Goal: Navigation & Orientation: Find specific page/section

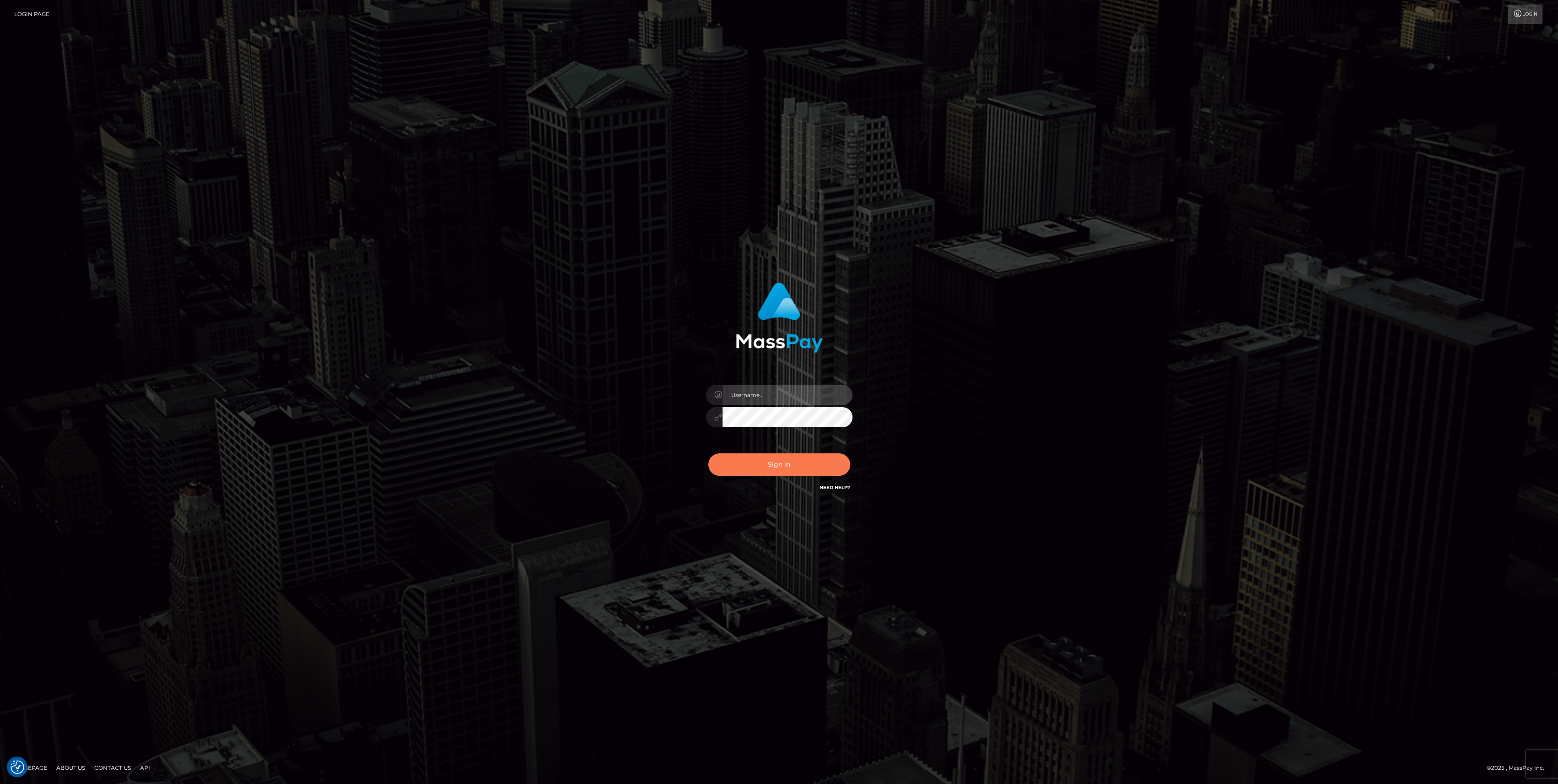
type input "bengreen"
drag, startPoint x: 787, startPoint y: 469, endPoint x: 793, endPoint y: 473, distance: 7.2
click at [786, 470] on button "Sign in" at bounding box center [779, 464] width 142 height 22
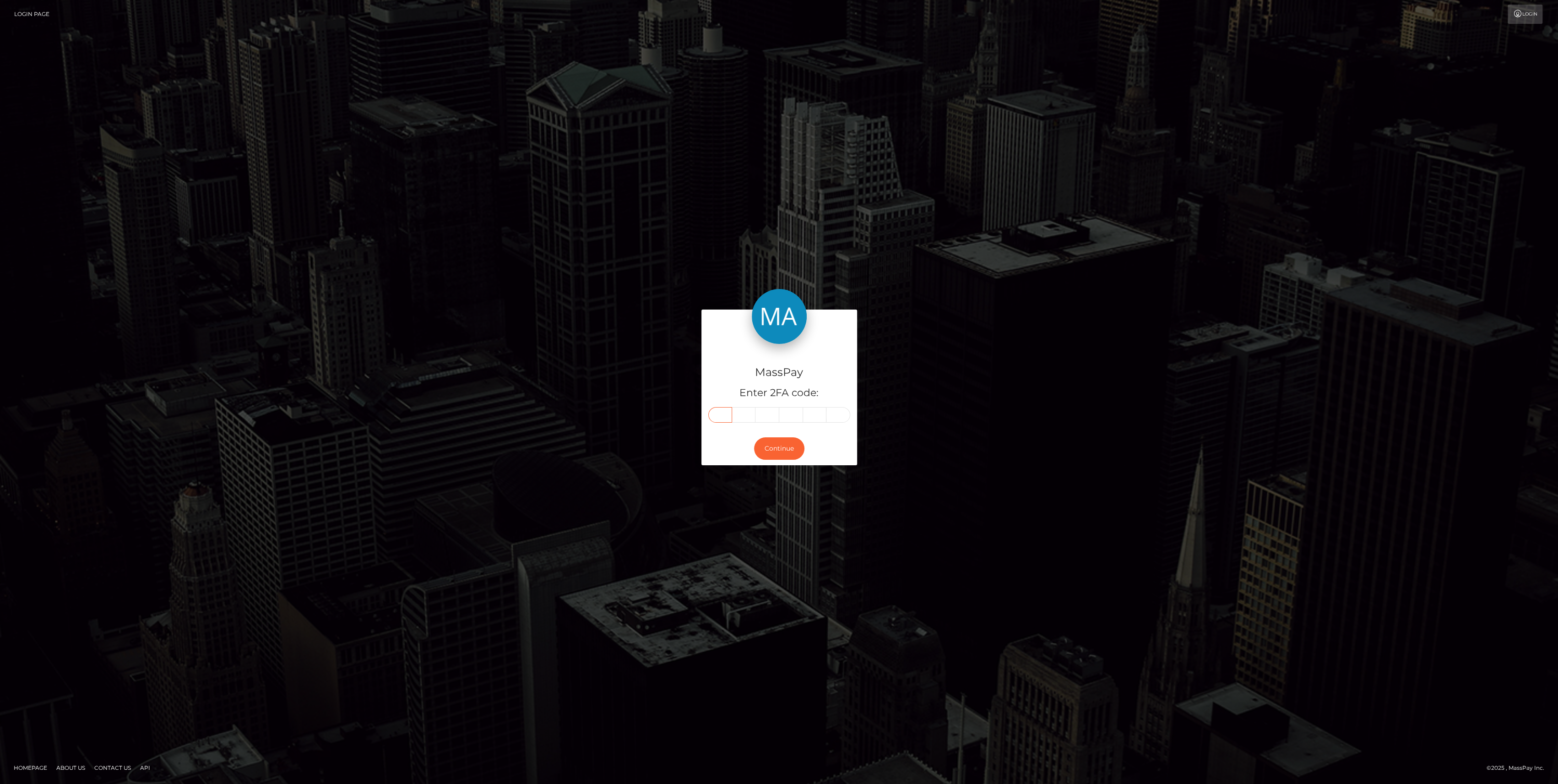
click at [723, 421] on input "text" at bounding box center [720, 415] width 24 height 15
drag, startPoint x: 723, startPoint y: 422, endPoint x: 714, endPoint y: 413, distance: 12.7
paste input "5"
type input "5"
type input "7"
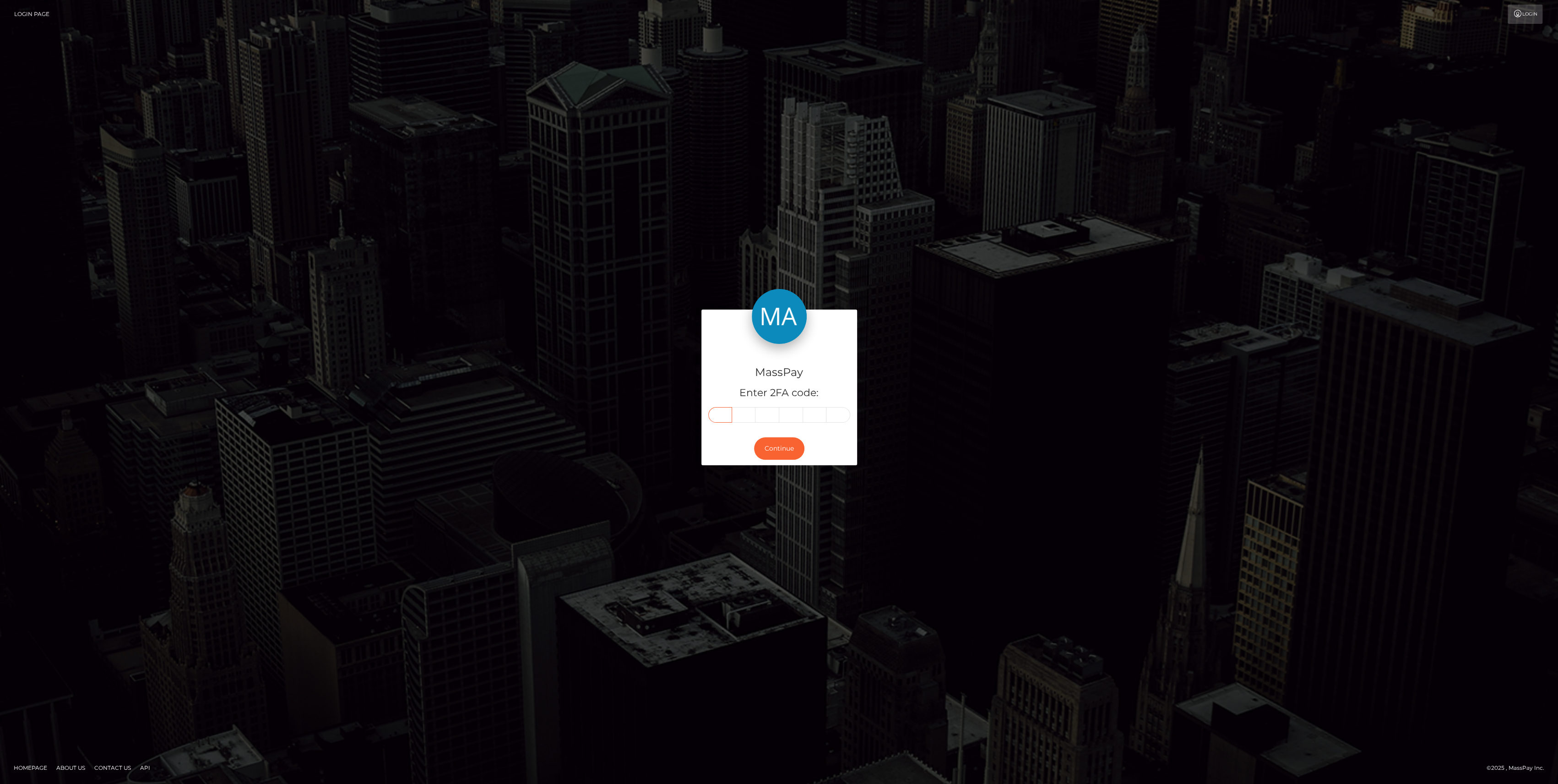
type input "8"
type input "5"
type input "9"
type input "3"
click at [774, 439] on button "Continue" at bounding box center [779, 448] width 50 height 22
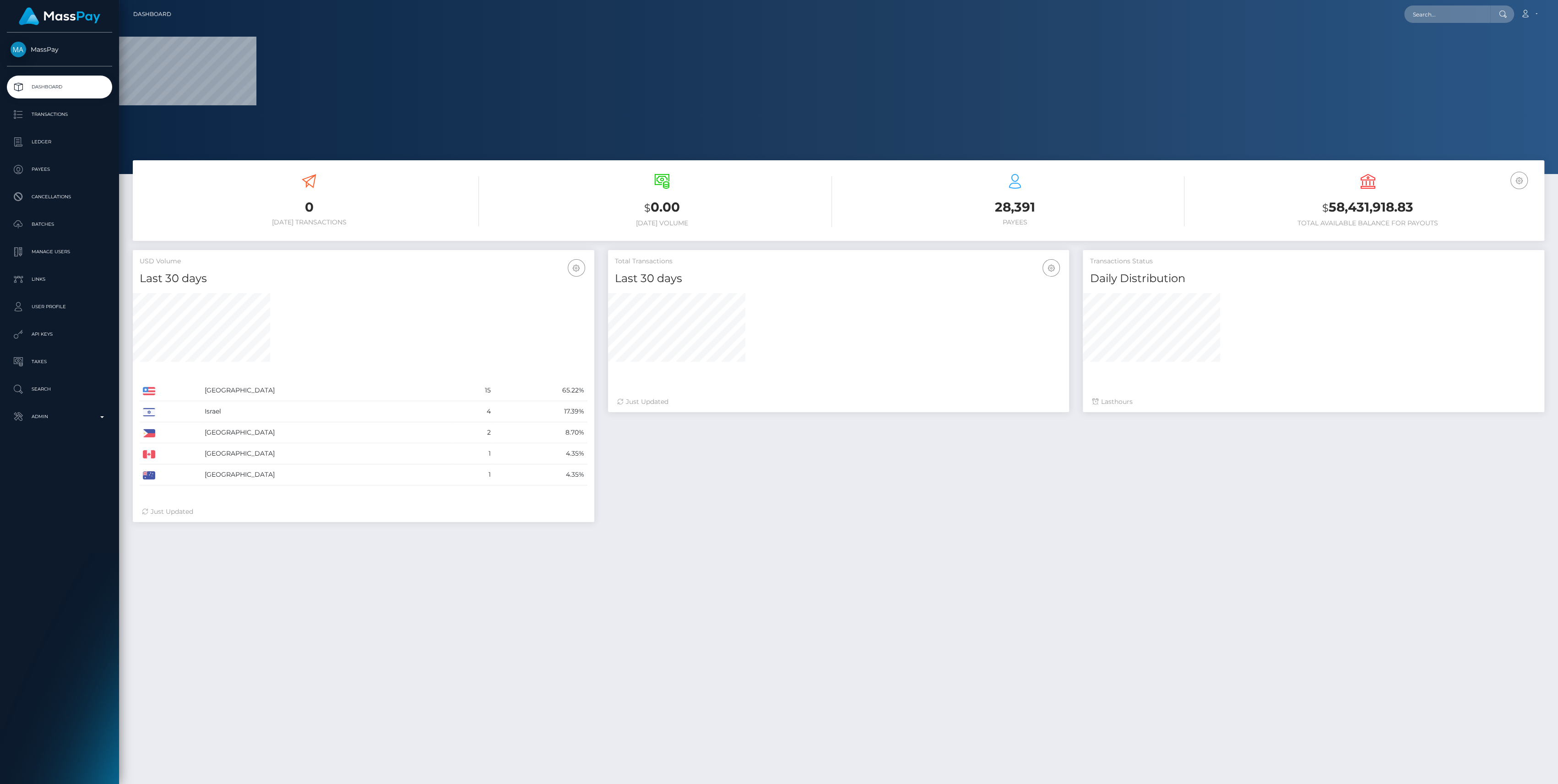
select select
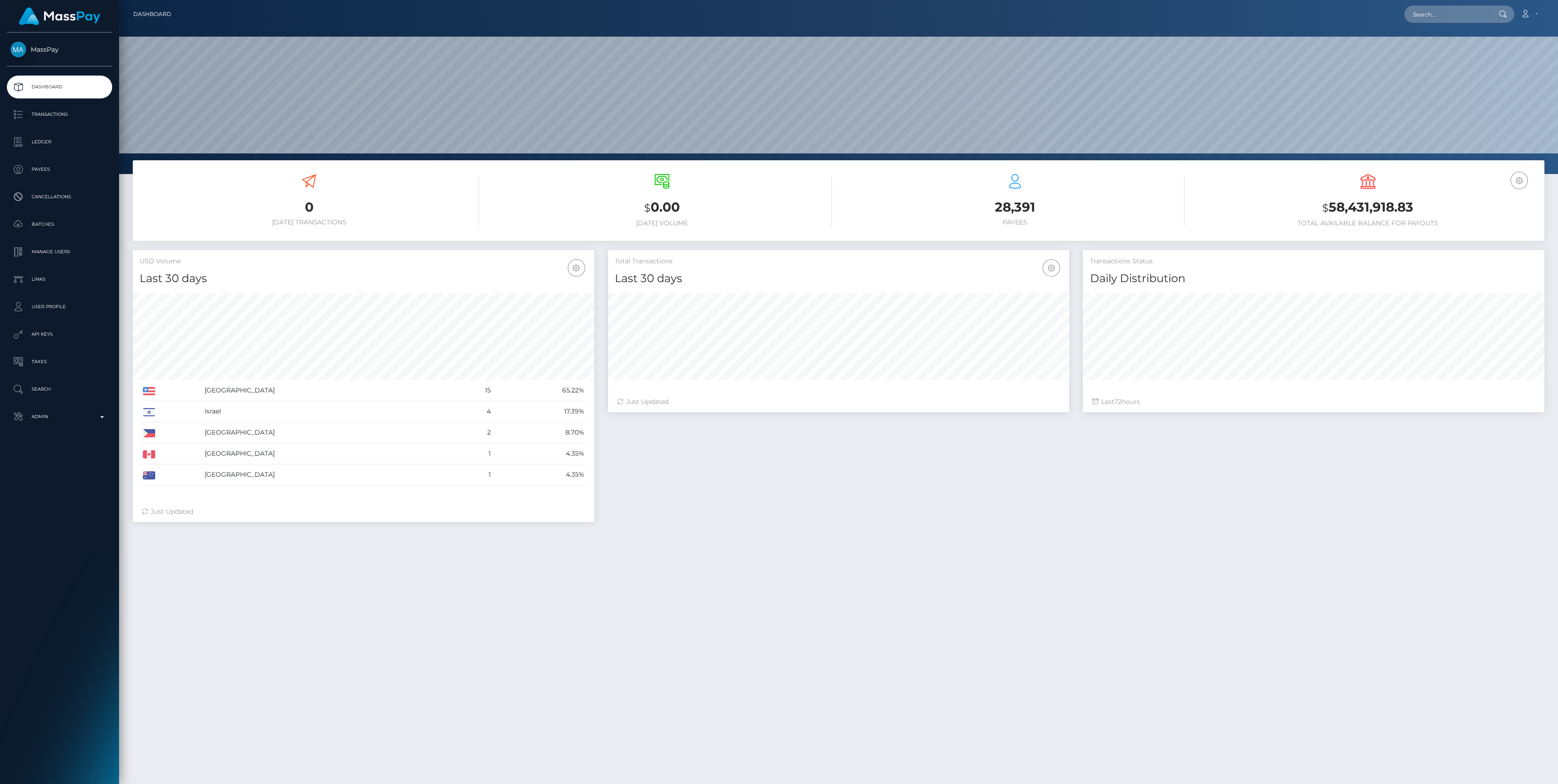
scroll to position [161, 462]
click at [105, 424] on link "Admin" at bounding box center [59, 416] width 105 height 23
click at [80, 693] on span "Finance" at bounding box center [59, 698] width 98 height 10
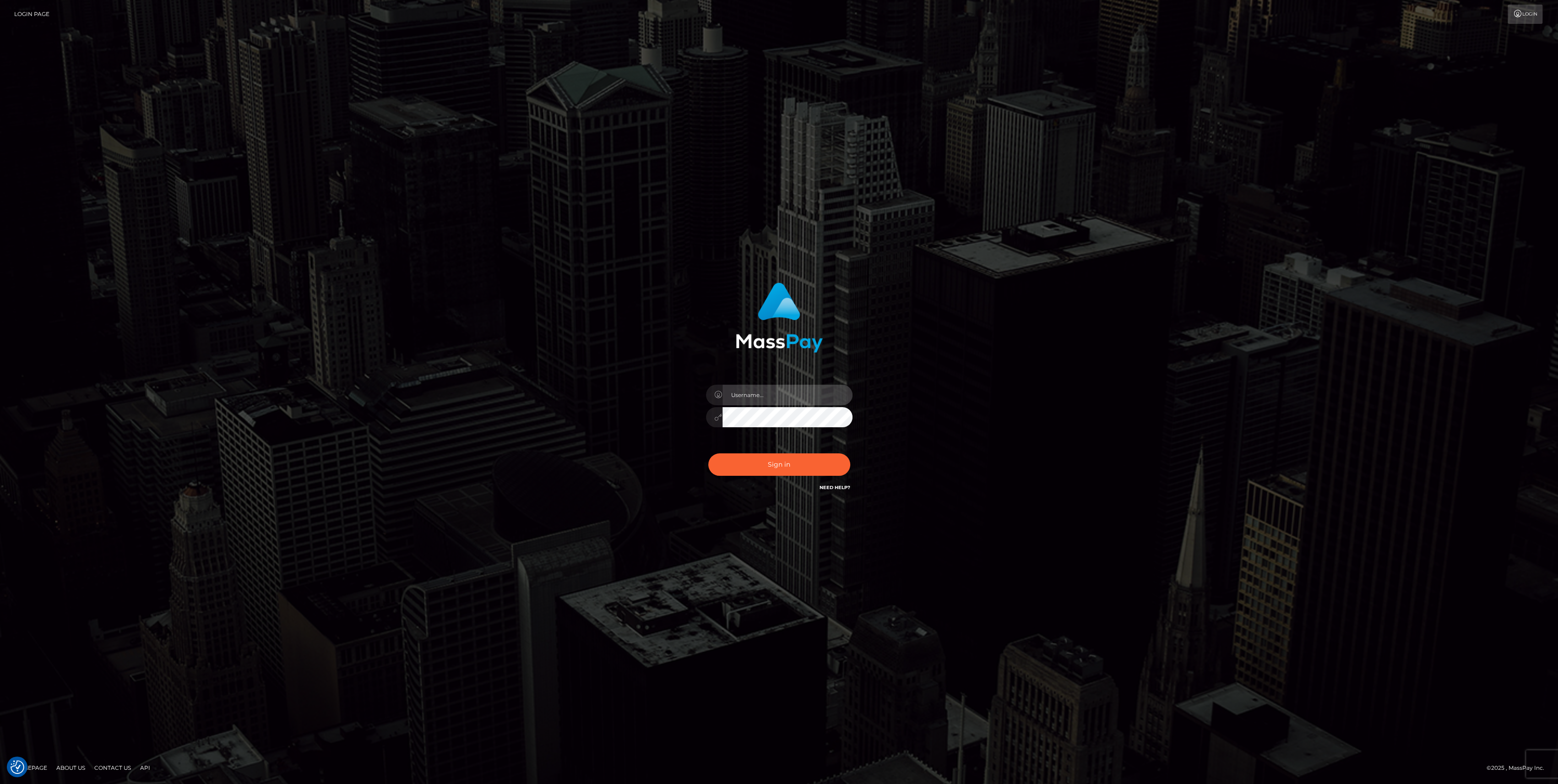
type input "bengreen"
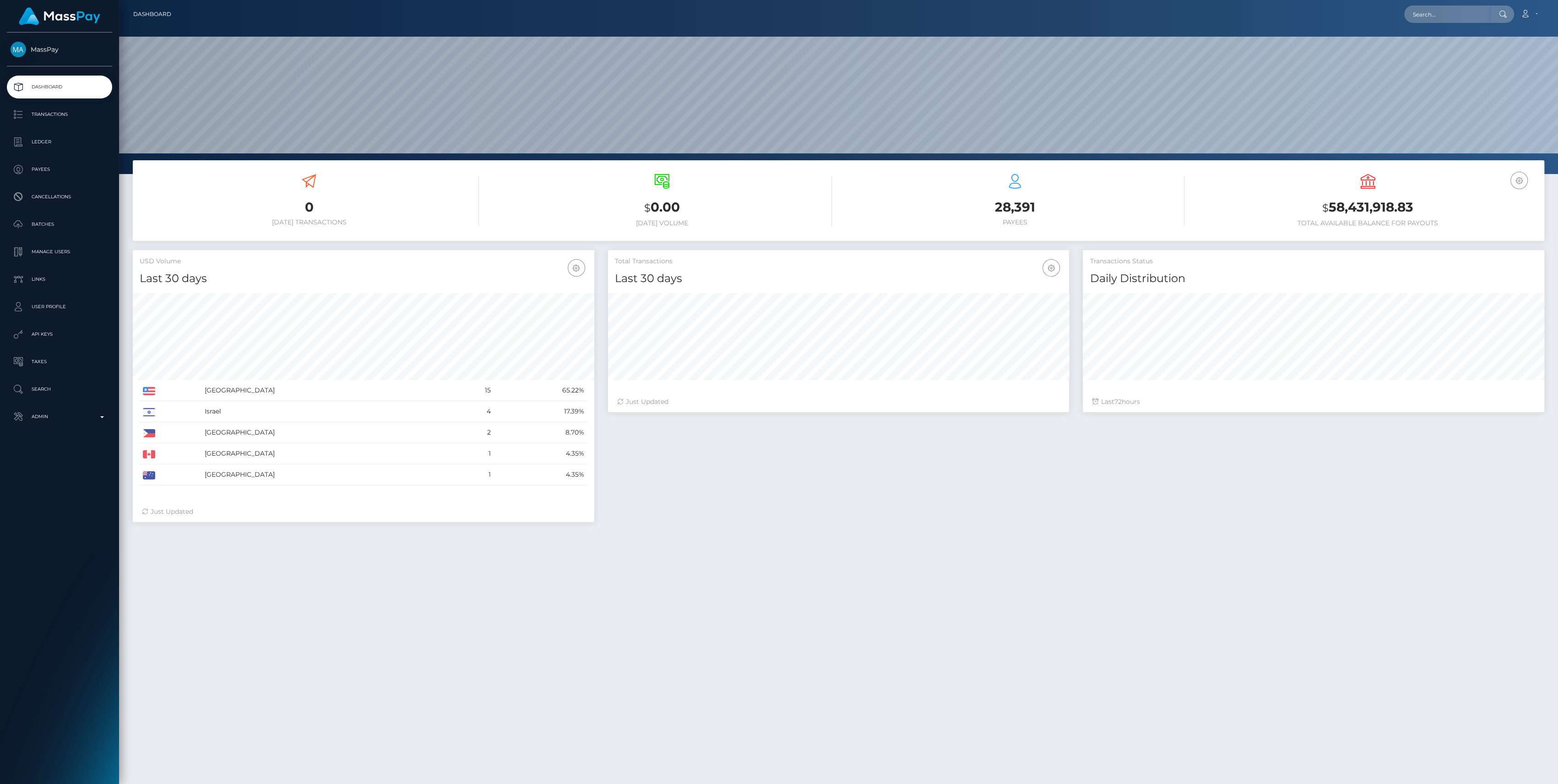
scroll to position [161, 462]
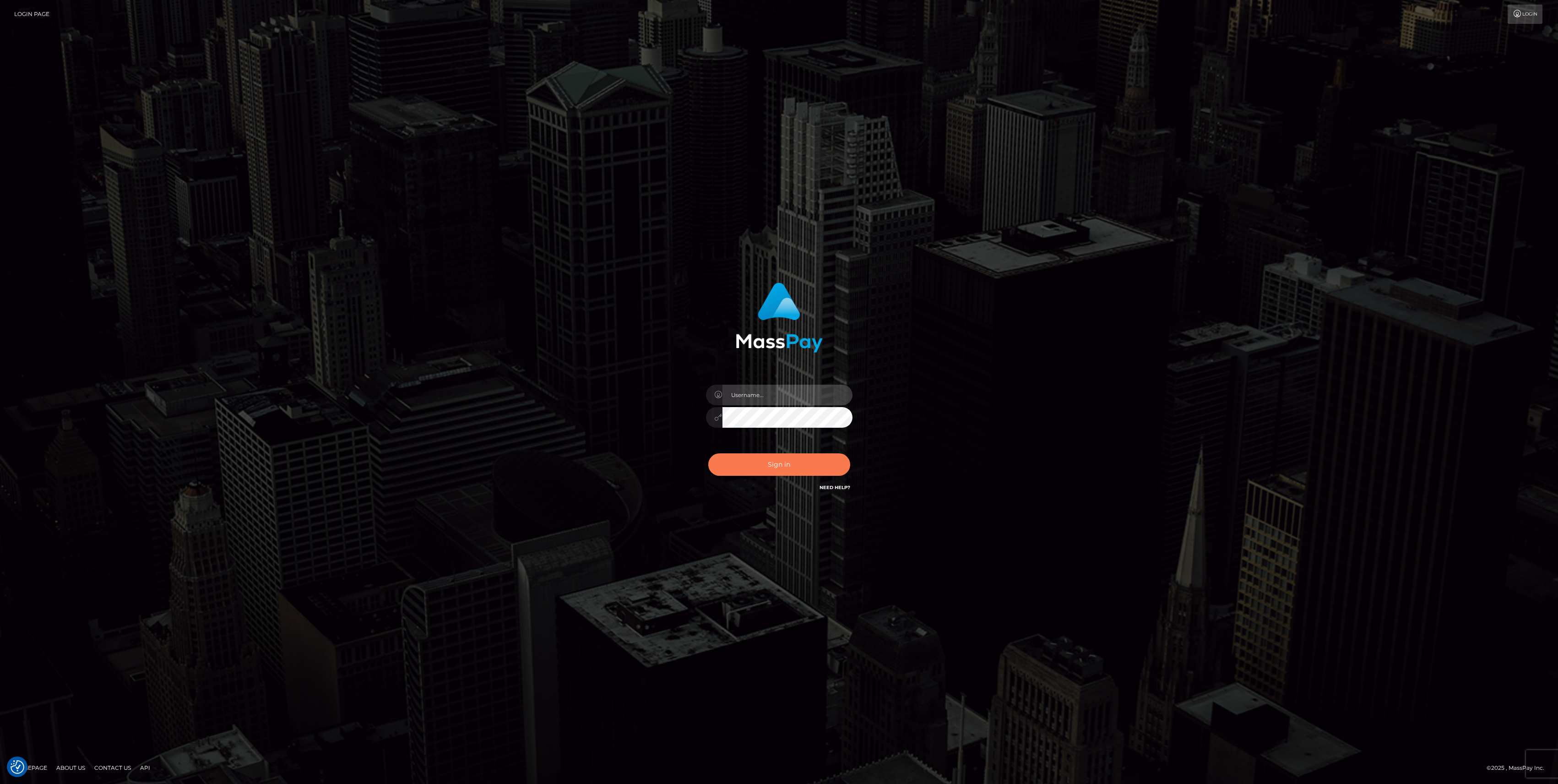
type input "bengreen"
click at [752, 468] on button "Sign in" at bounding box center [779, 464] width 142 height 22
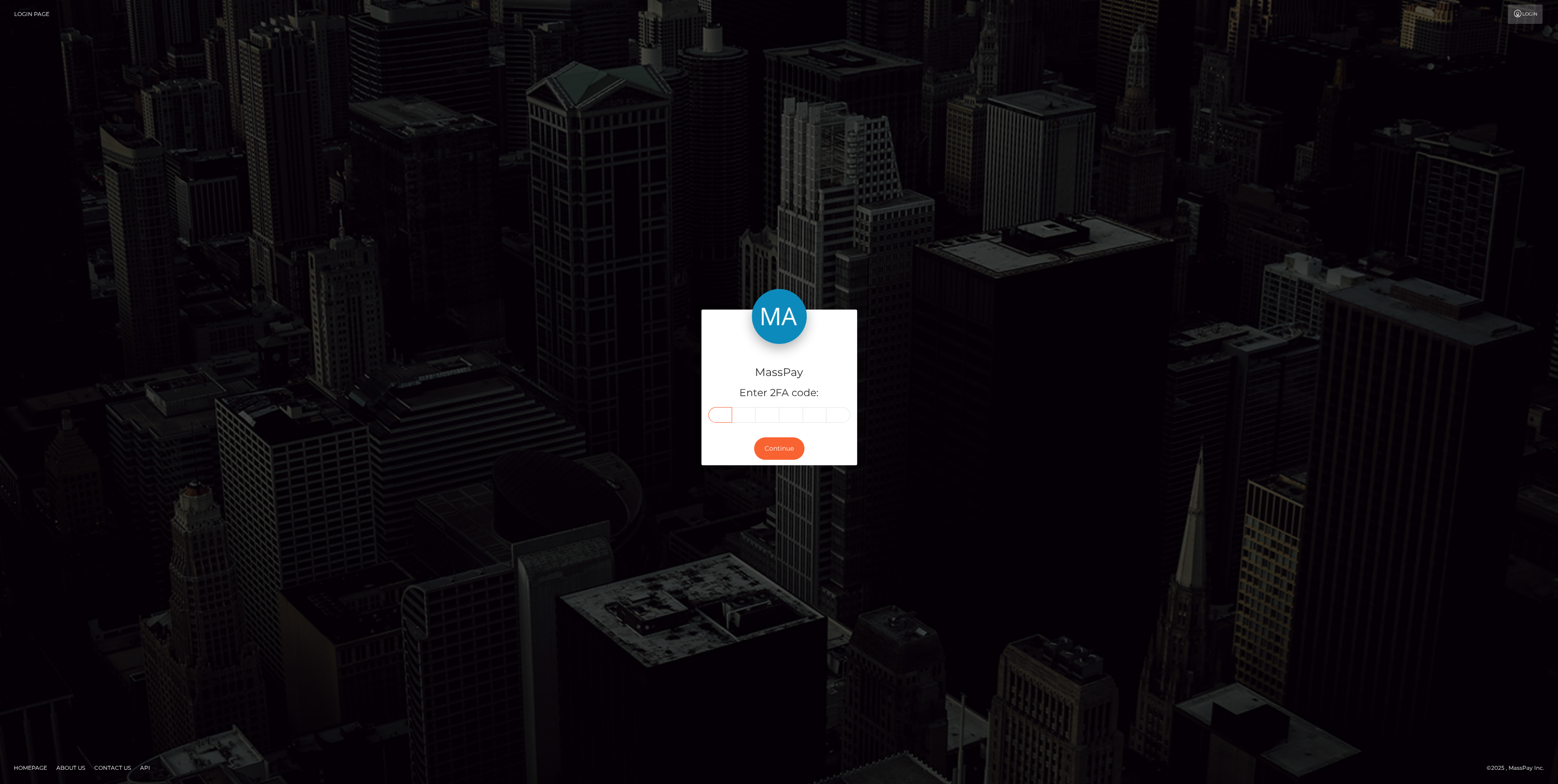
drag, startPoint x: 703, startPoint y: 427, endPoint x: 716, endPoint y: 417, distance: 16.4
paste input "7"
type input "7"
type input "1"
type input "2"
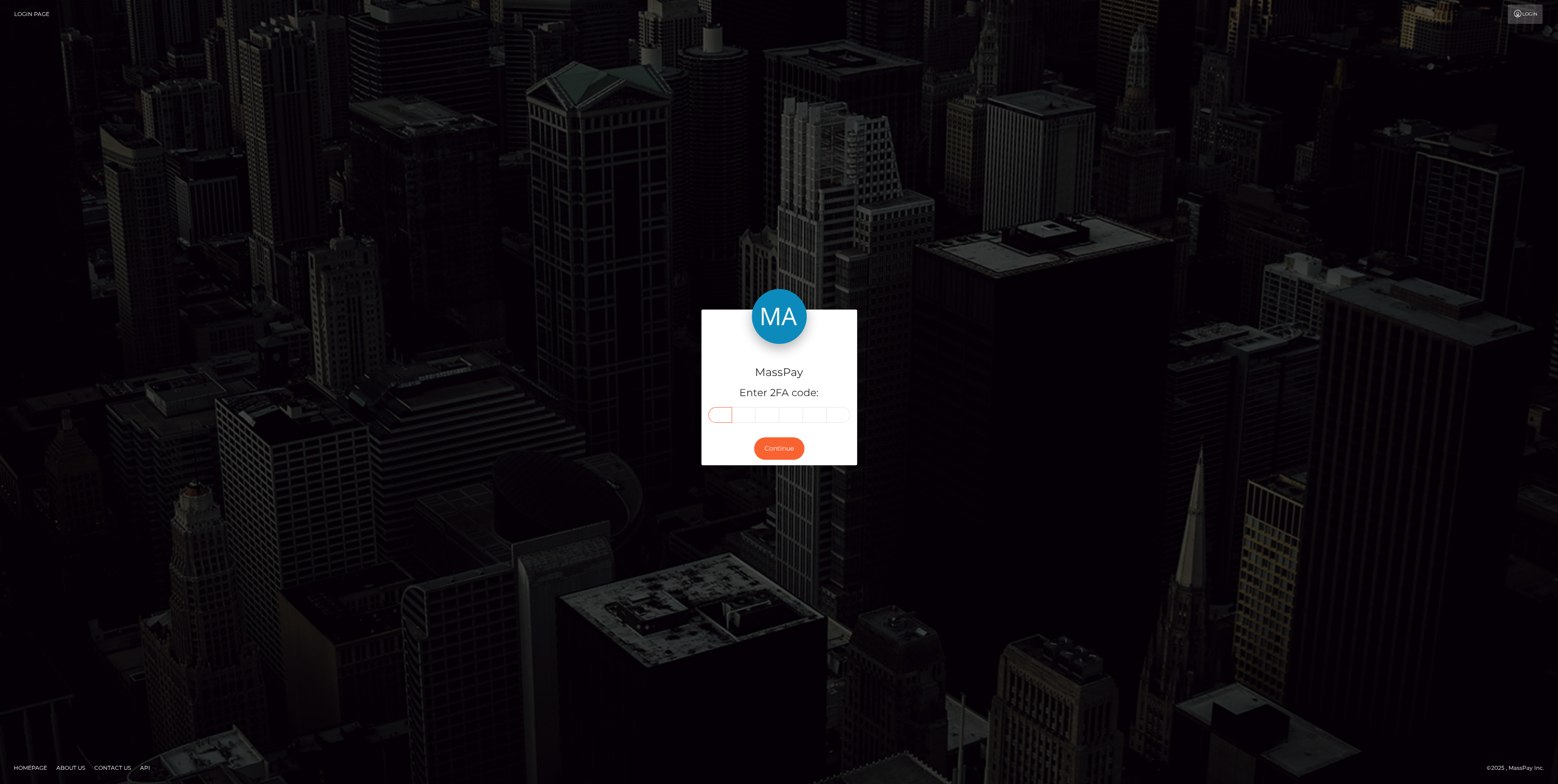
type input "8"
type input "6"
click at [783, 443] on button "Continue" at bounding box center [779, 448] width 50 height 22
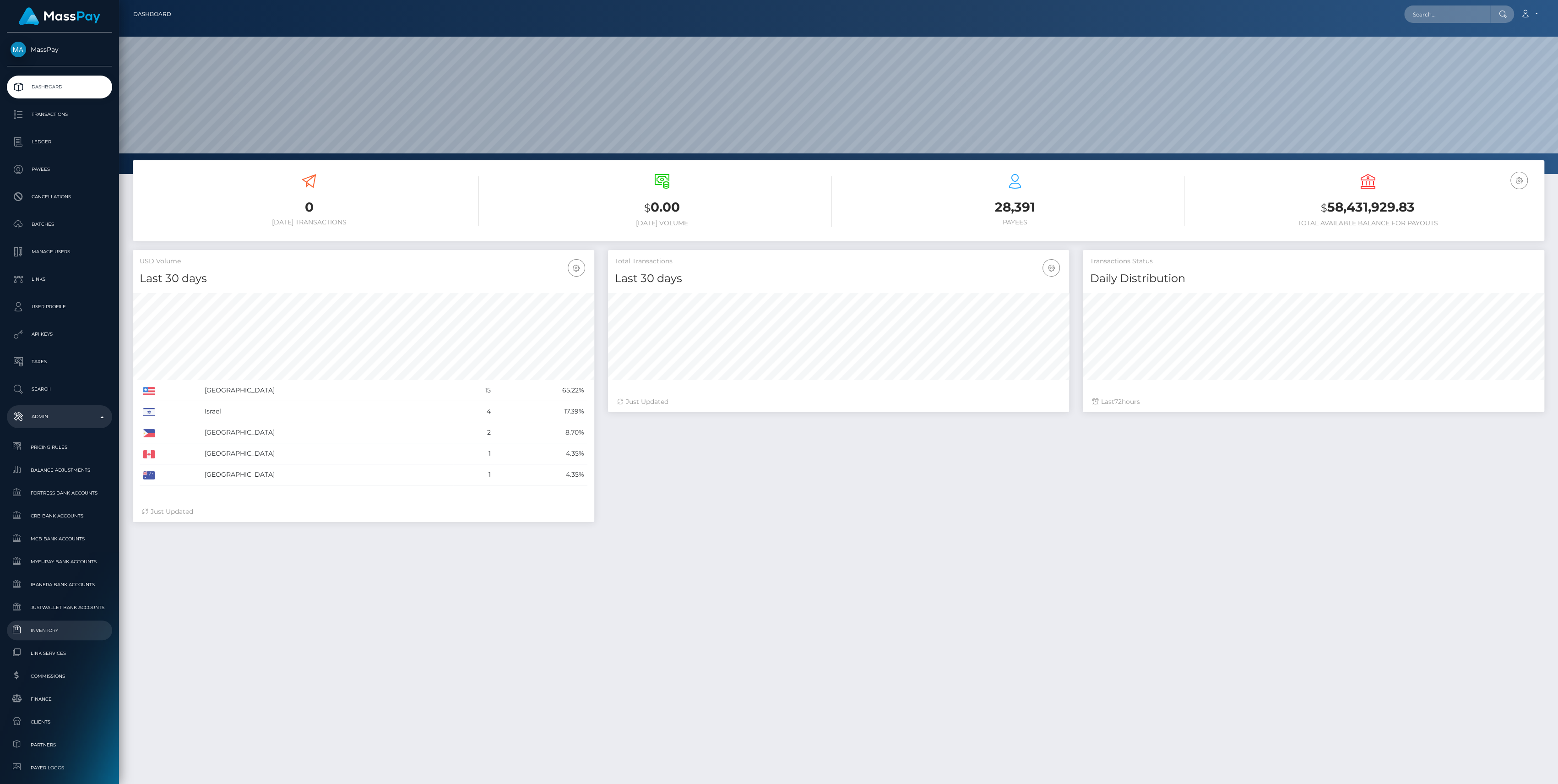
scroll to position [161, 462]
click at [49, 693] on span "Finance" at bounding box center [59, 698] width 98 height 10
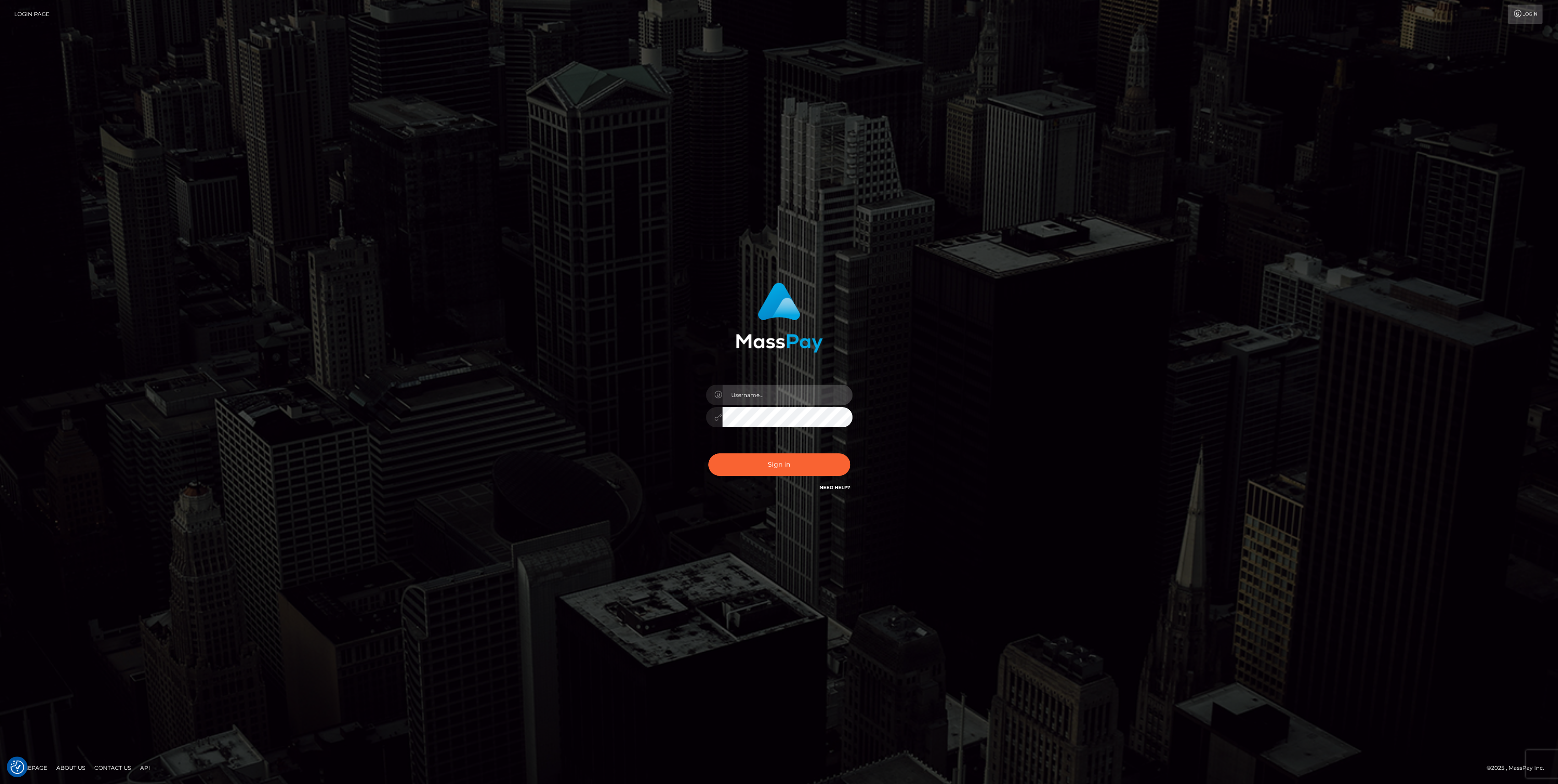
type input "bengreen"
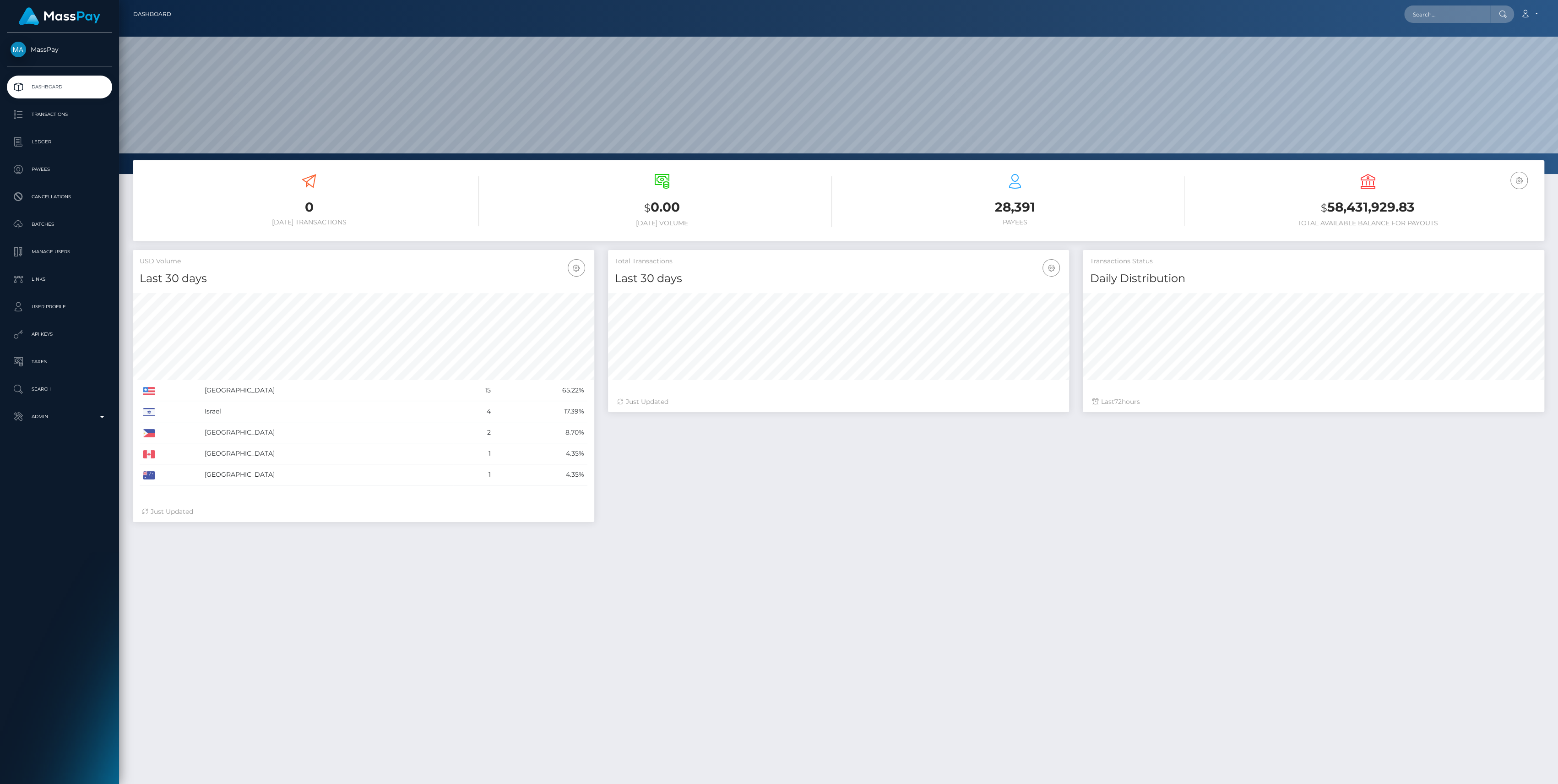
scroll to position [161, 462]
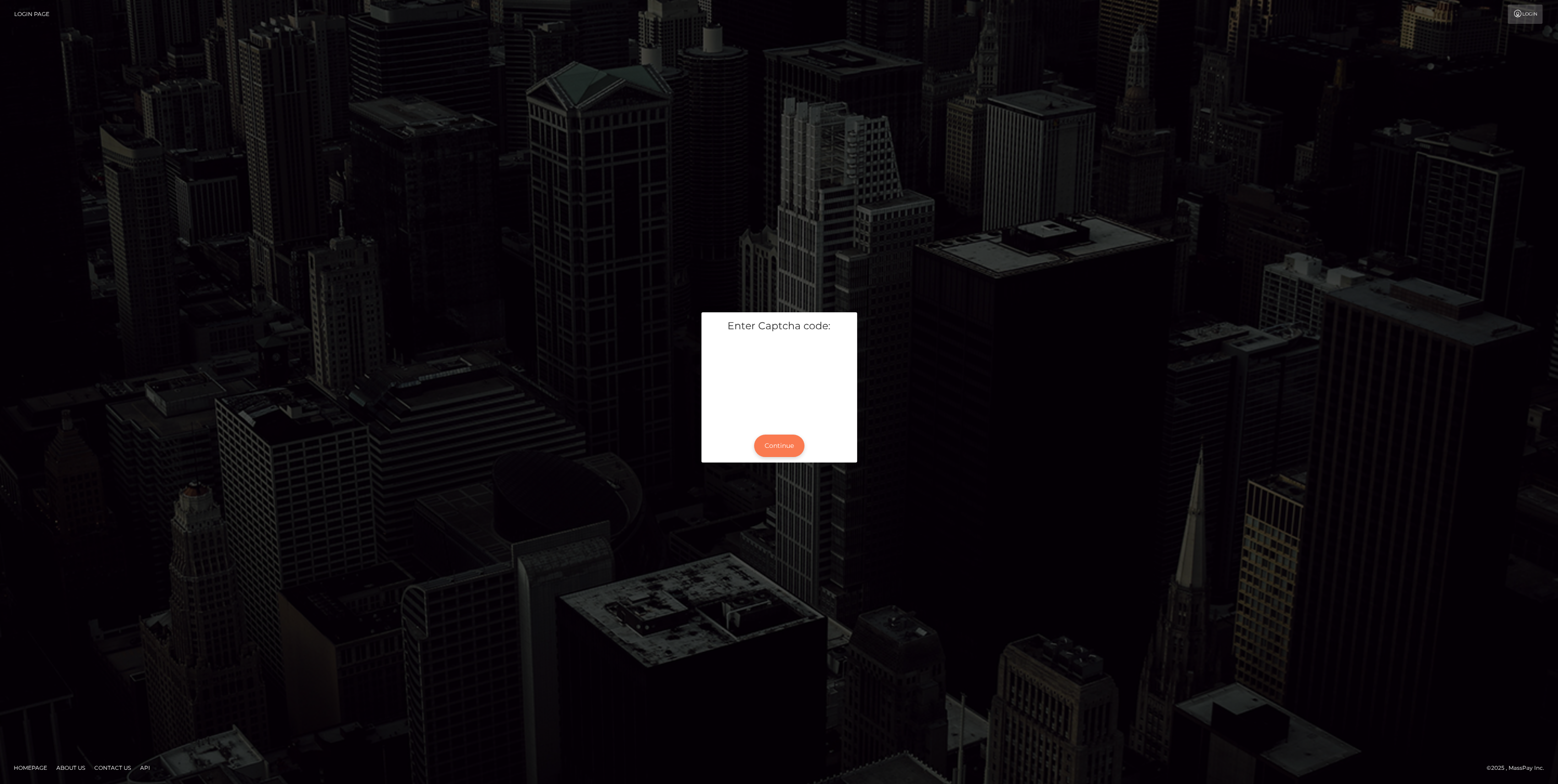
click at [767, 438] on button "Continue" at bounding box center [779, 445] width 50 height 22
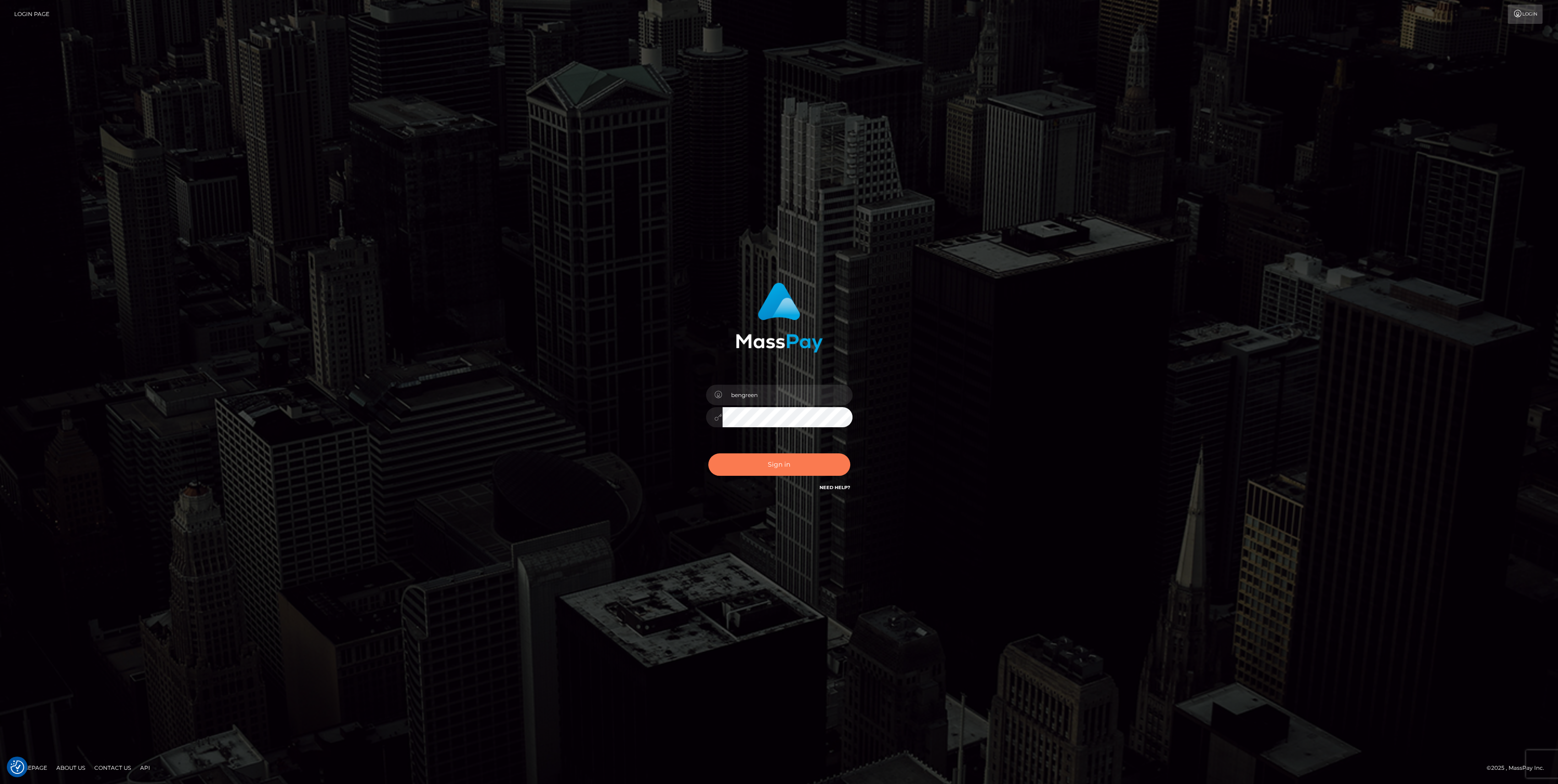
click at [768, 468] on button "Sign in" at bounding box center [779, 464] width 142 height 22
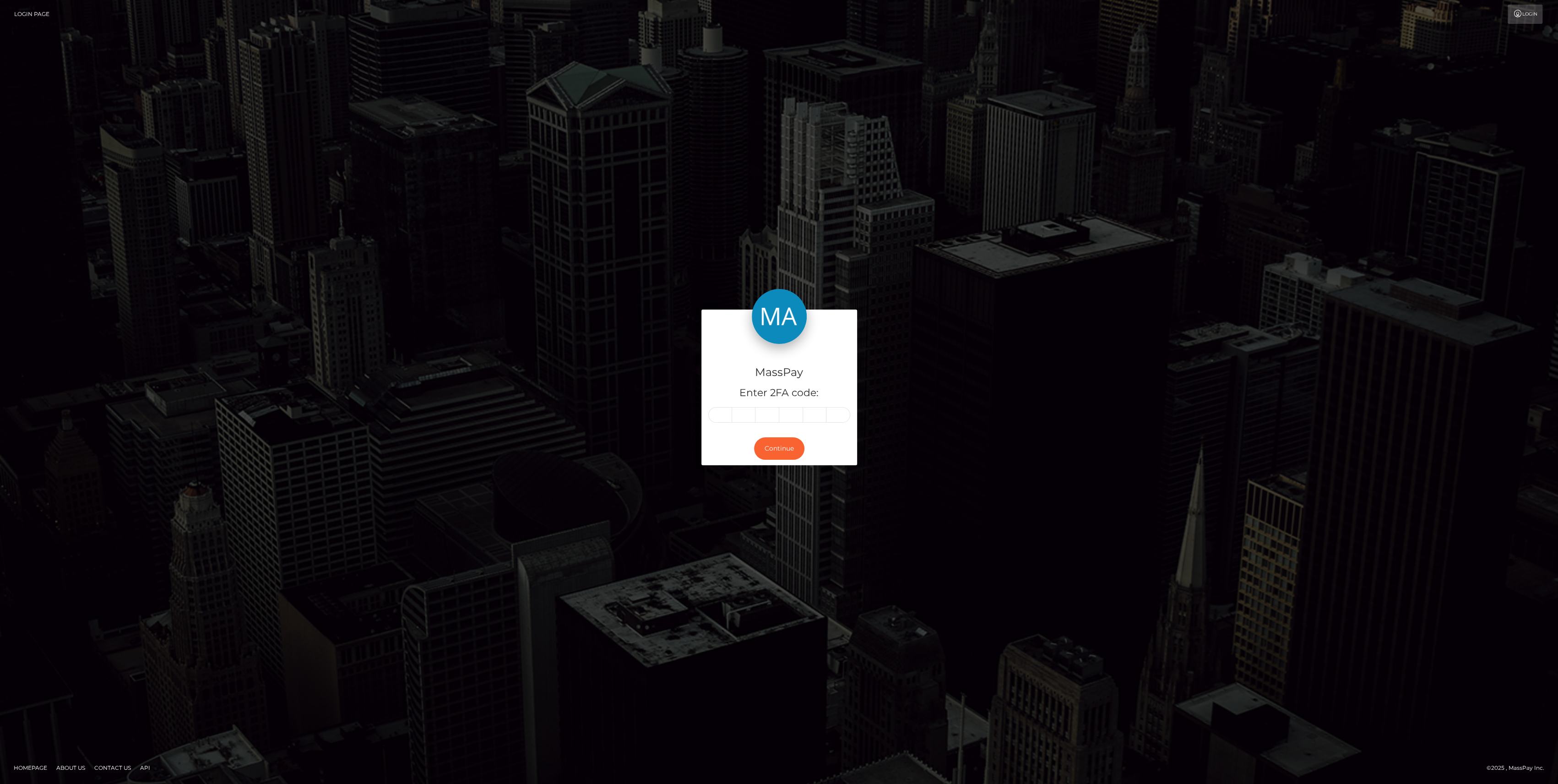
click at [702, 418] on div "MassPay Enter 2FA code:" at bounding box center [779, 387] width 156 height 88
paste input "6"
type input "6"
type input "8"
type input "6"
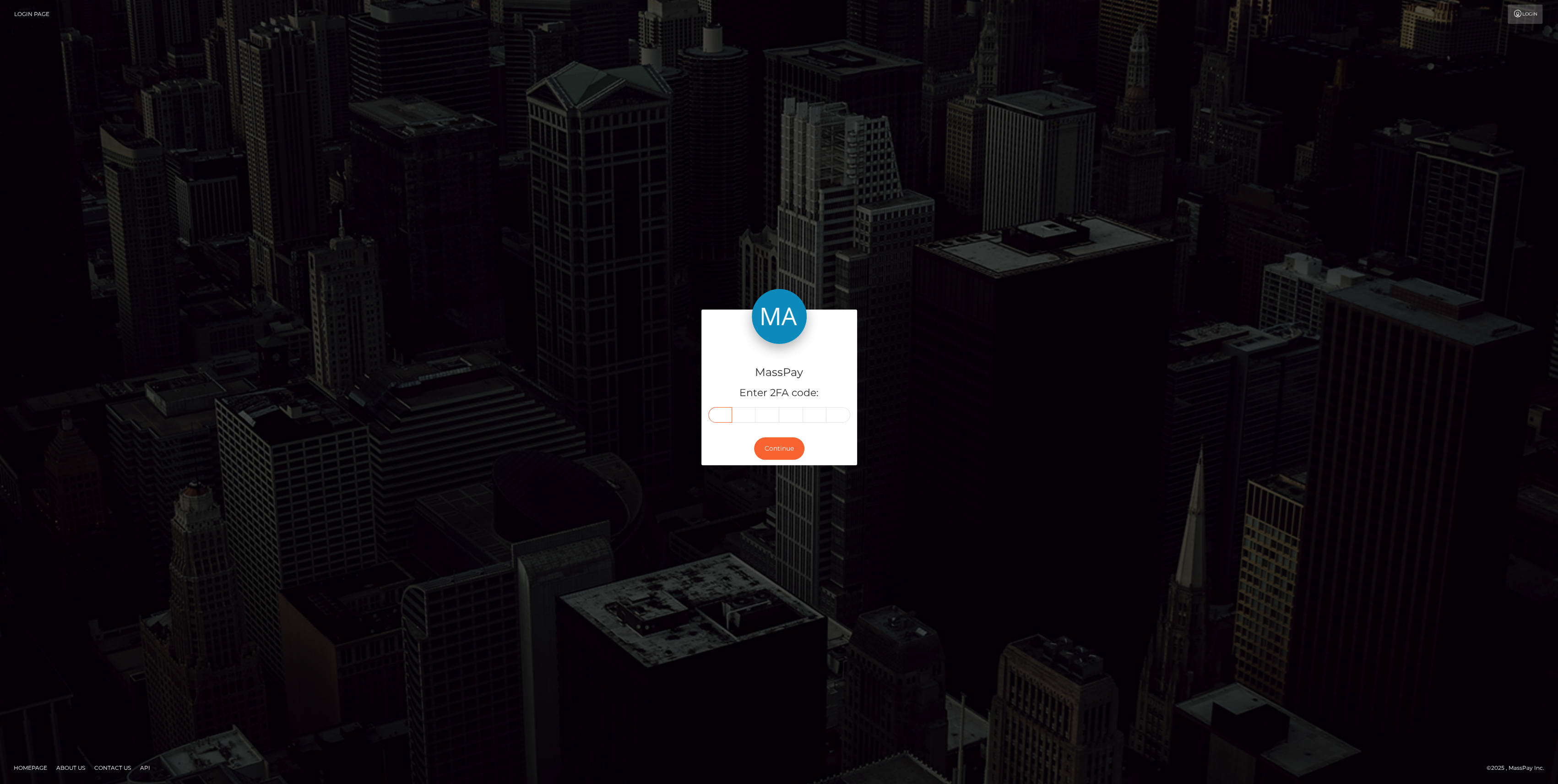
type input "2"
type input "3"
click at [773, 464] on div "Continue" at bounding box center [779, 448] width 156 height 34
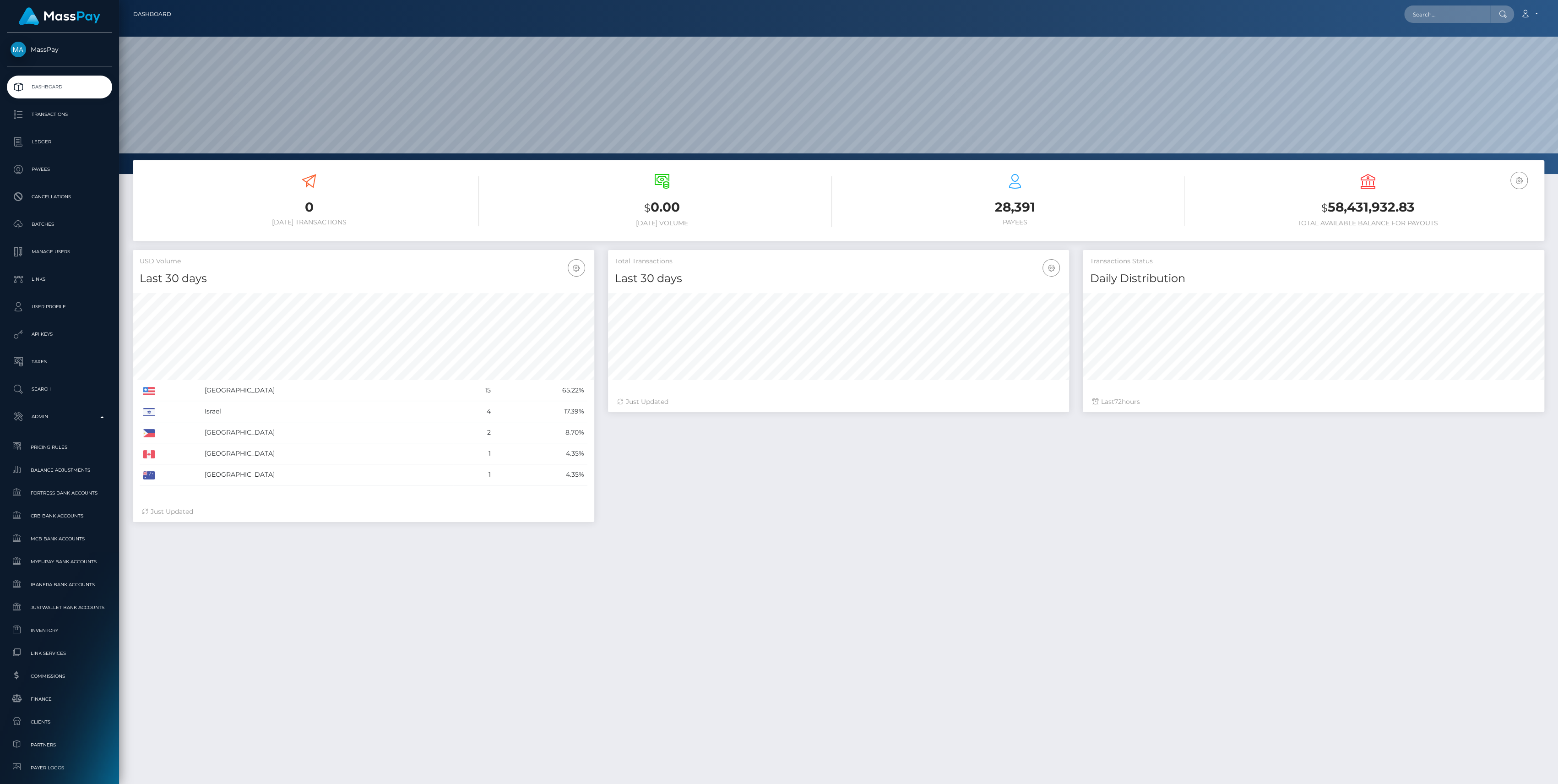
click at [58, 689] on link "Finance" at bounding box center [59, 699] width 105 height 20
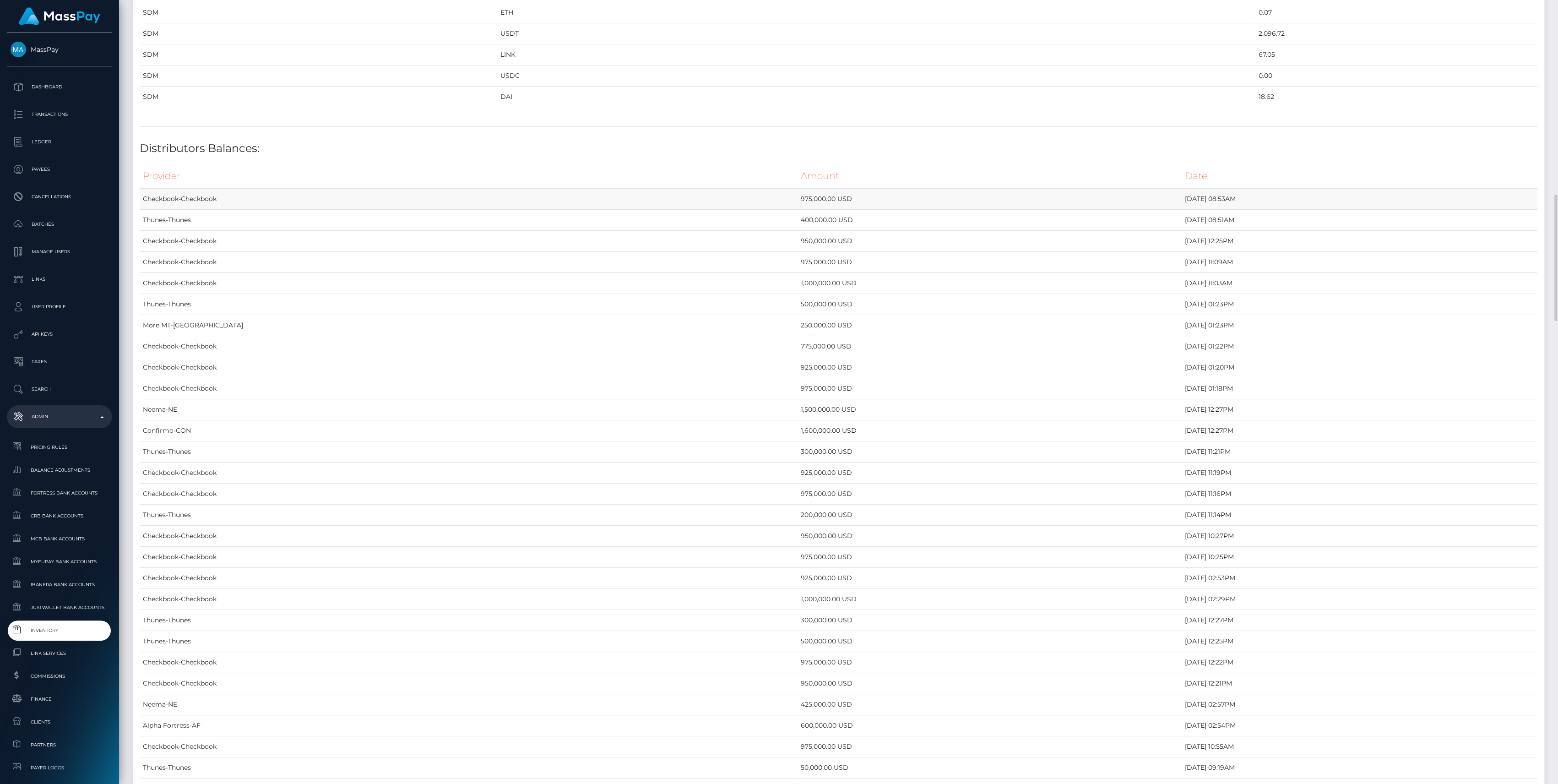
scroll to position [1587, 0]
drag, startPoint x: 143, startPoint y: 98, endPoint x: 1239, endPoint y: 156, distance: 1097.5
copy table "Provider Currency Balance MYEUPAY EUR 745,430.65 MYEUPAY GBP 0.00 CHECKBOOK Pre…"
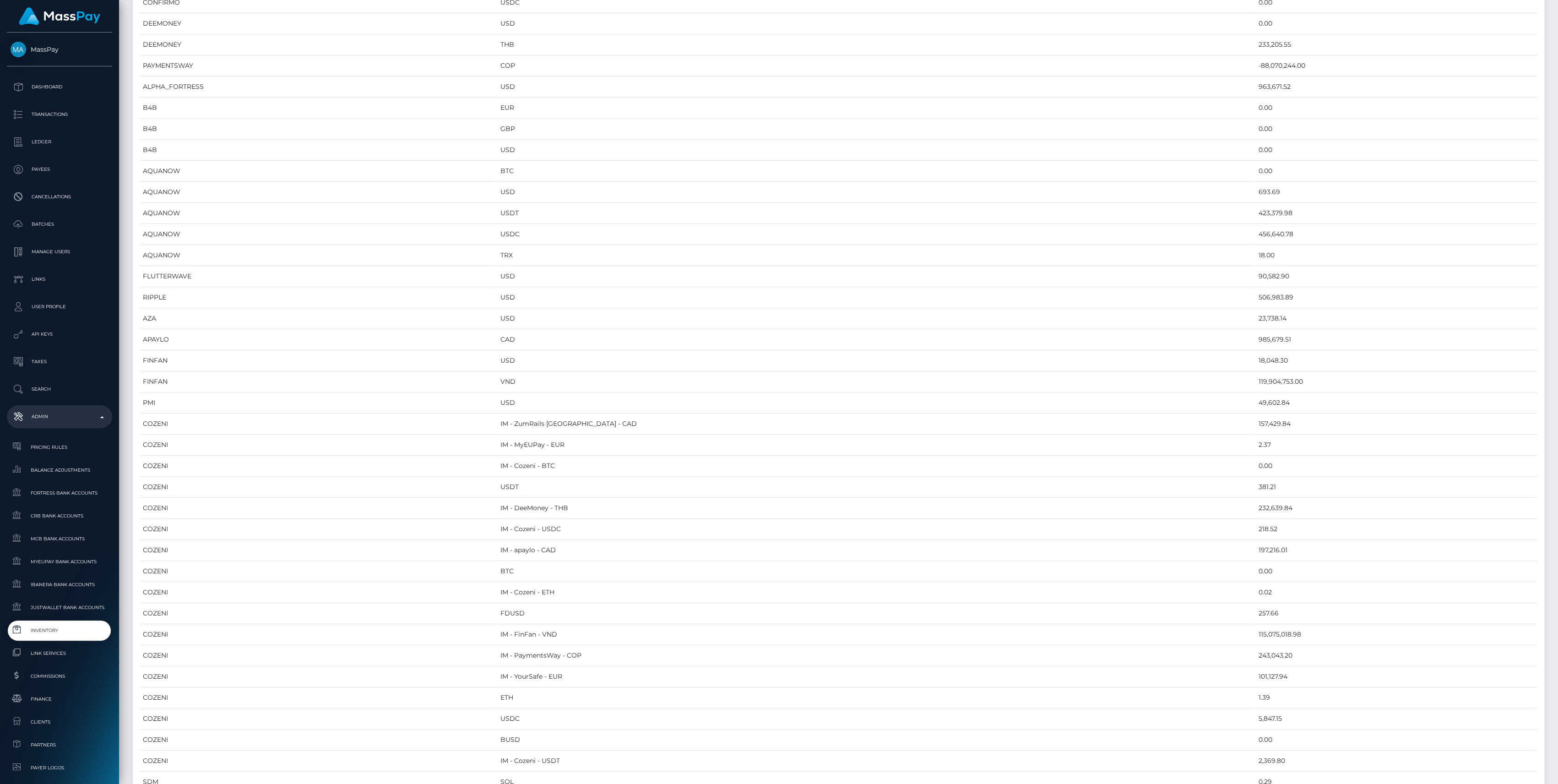
scroll to position [0, 0]
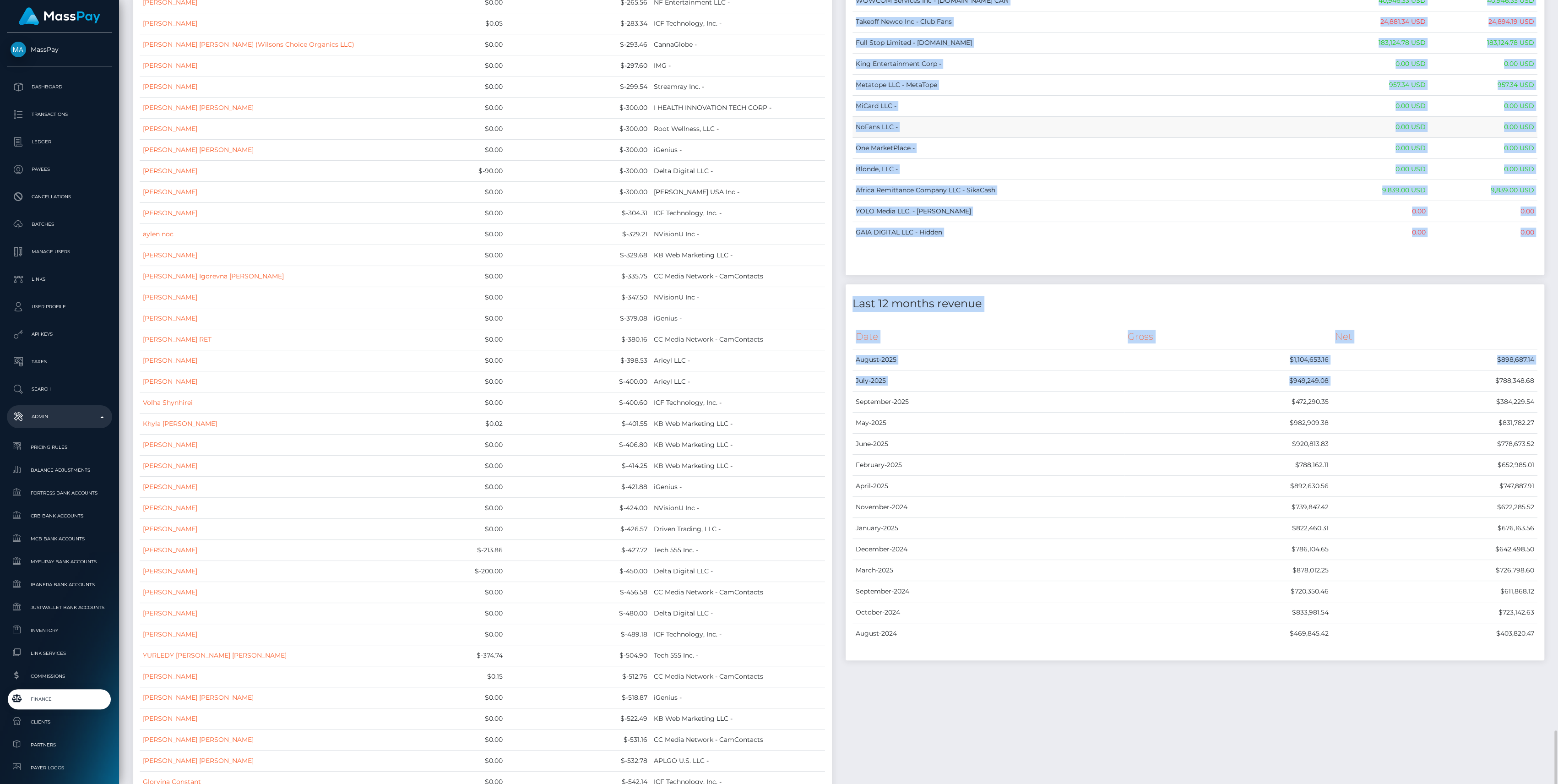
scroll to position [7202, 0]
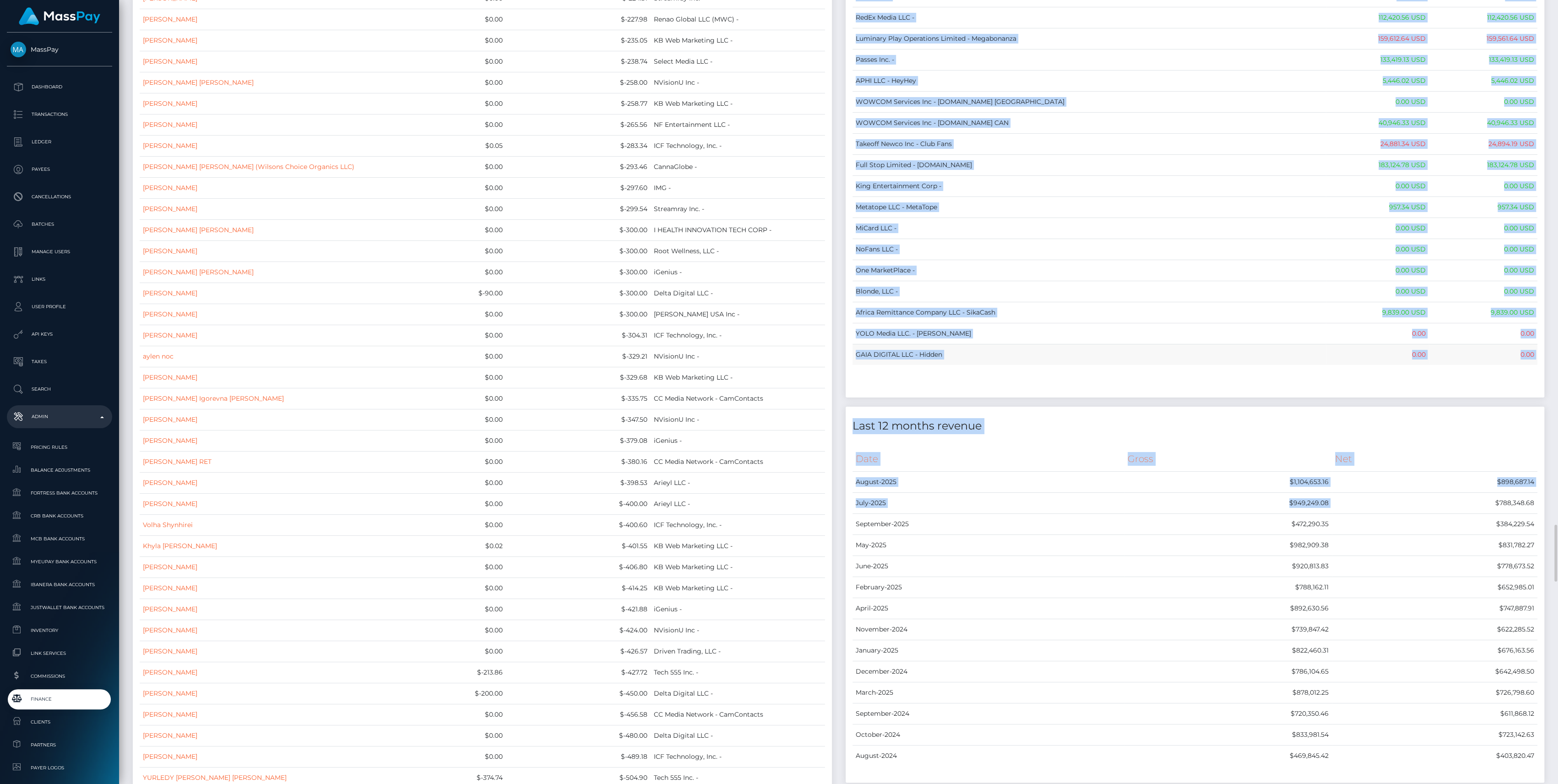
drag, startPoint x: 850, startPoint y: 99, endPoint x: 1531, endPoint y: 341, distance: 722.7
copy div "Name Wallet Balance Ledger Balance RNetwork LLC - 33,033.21 USD 1,542.77 USD Ma…"
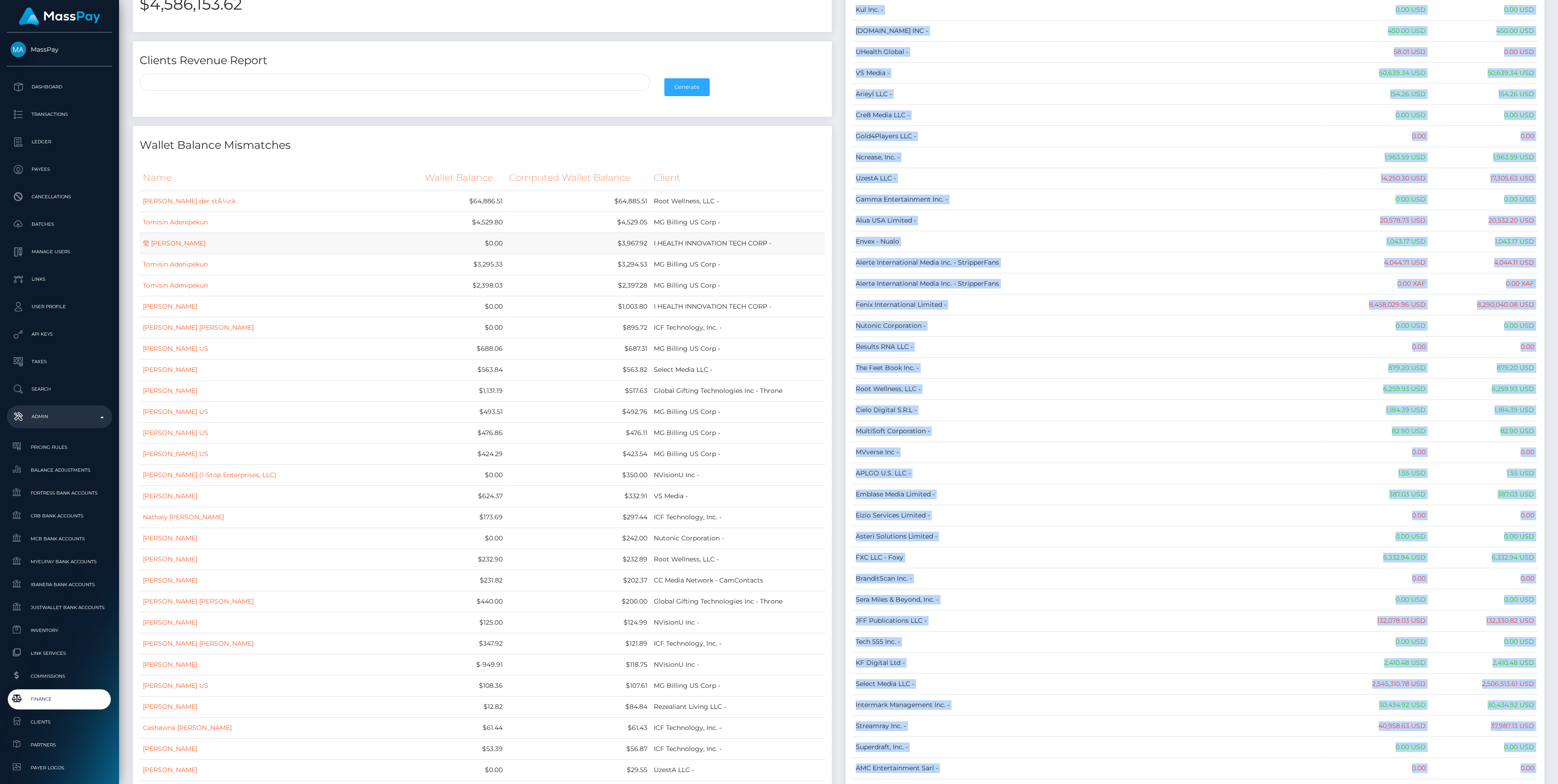
scroll to position [0, 0]
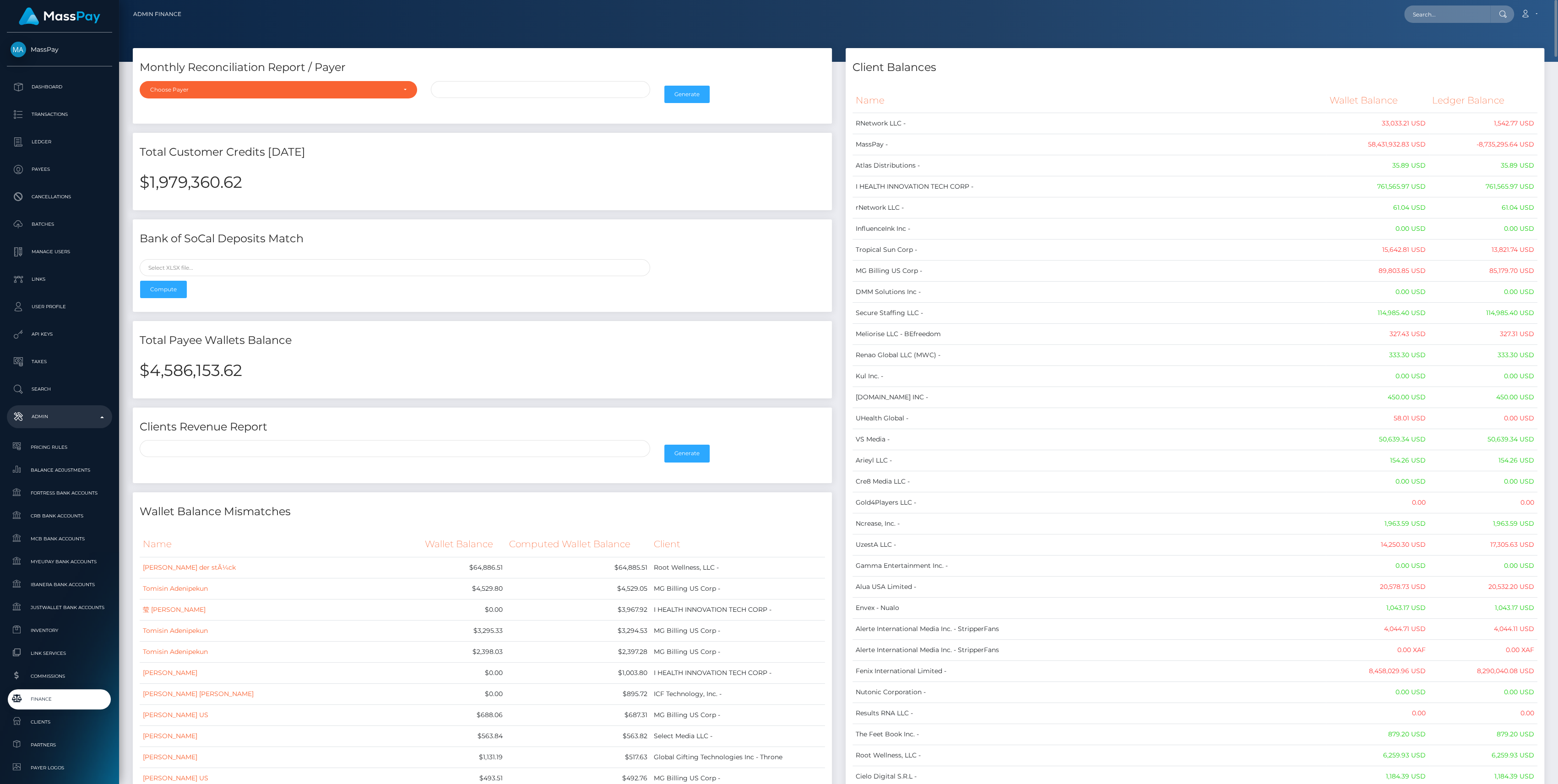
click at [190, 377] on h2 "$4,586,153.62" at bounding box center [483, 371] width 686 height 20
click at [191, 376] on h2 "$4,586,153.62" at bounding box center [483, 371] width 686 height 20
click at [193, 374] on h2 "$4,586,153.62" at bounding box center [483, 371] width 686 height 20
copy h2 "4,586,153.62"
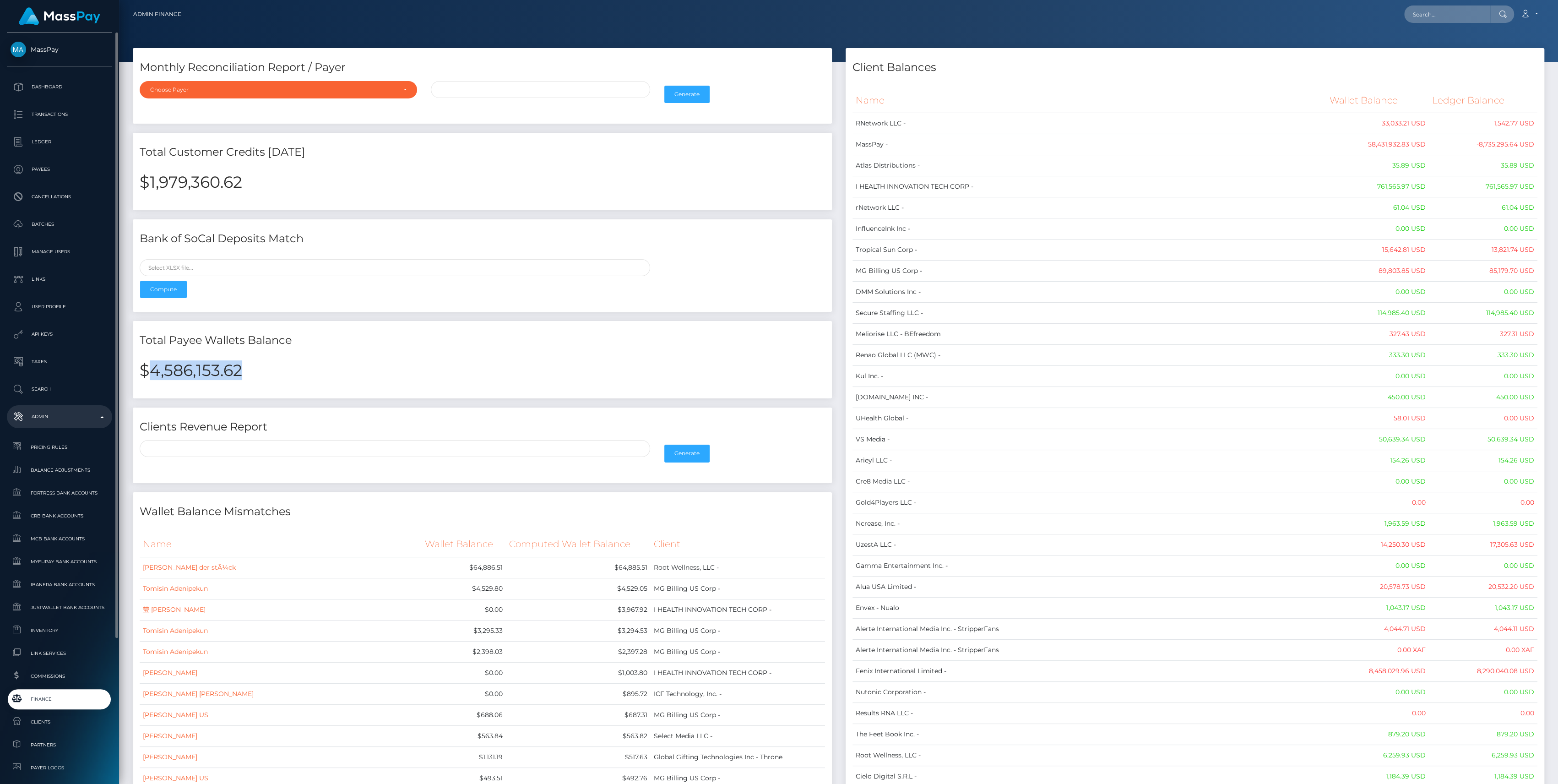
click at [71, 704] on link "Finance" at bounding box center [59, 699] width 105 height 20
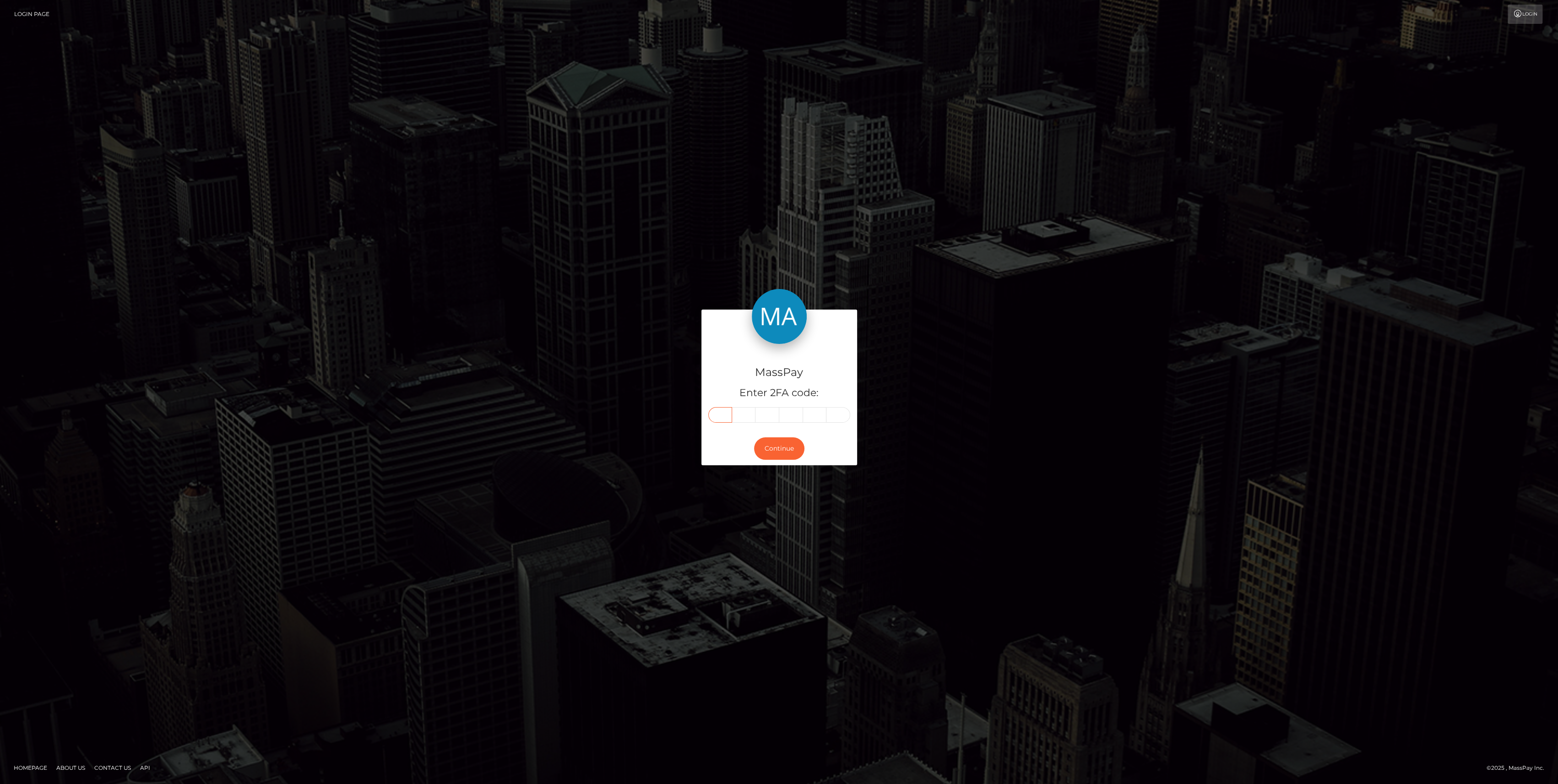
paste input "0"
type input "0"
type input "6"
type input "2"
type input "3"
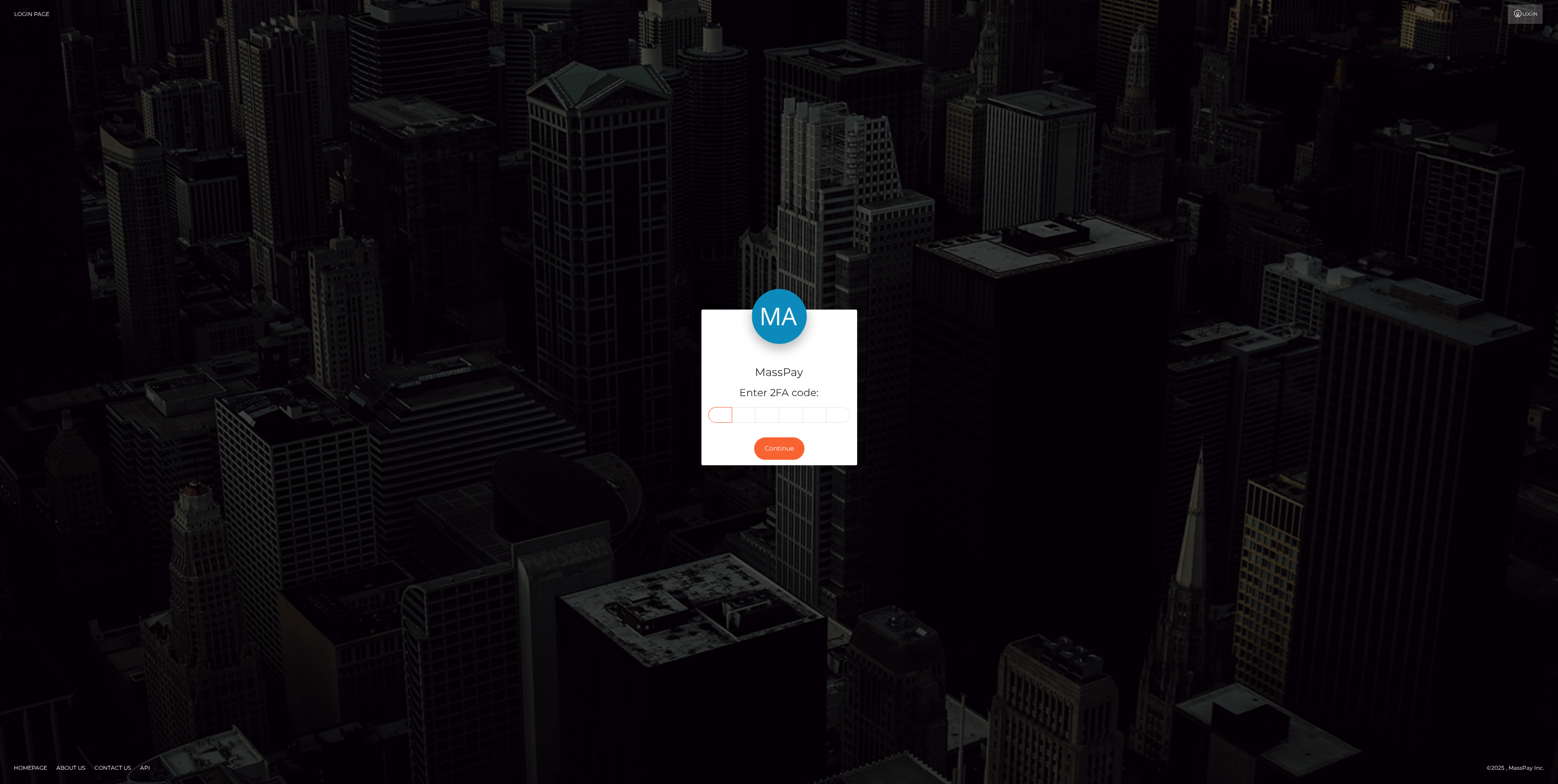
type input "5"
type input "7"
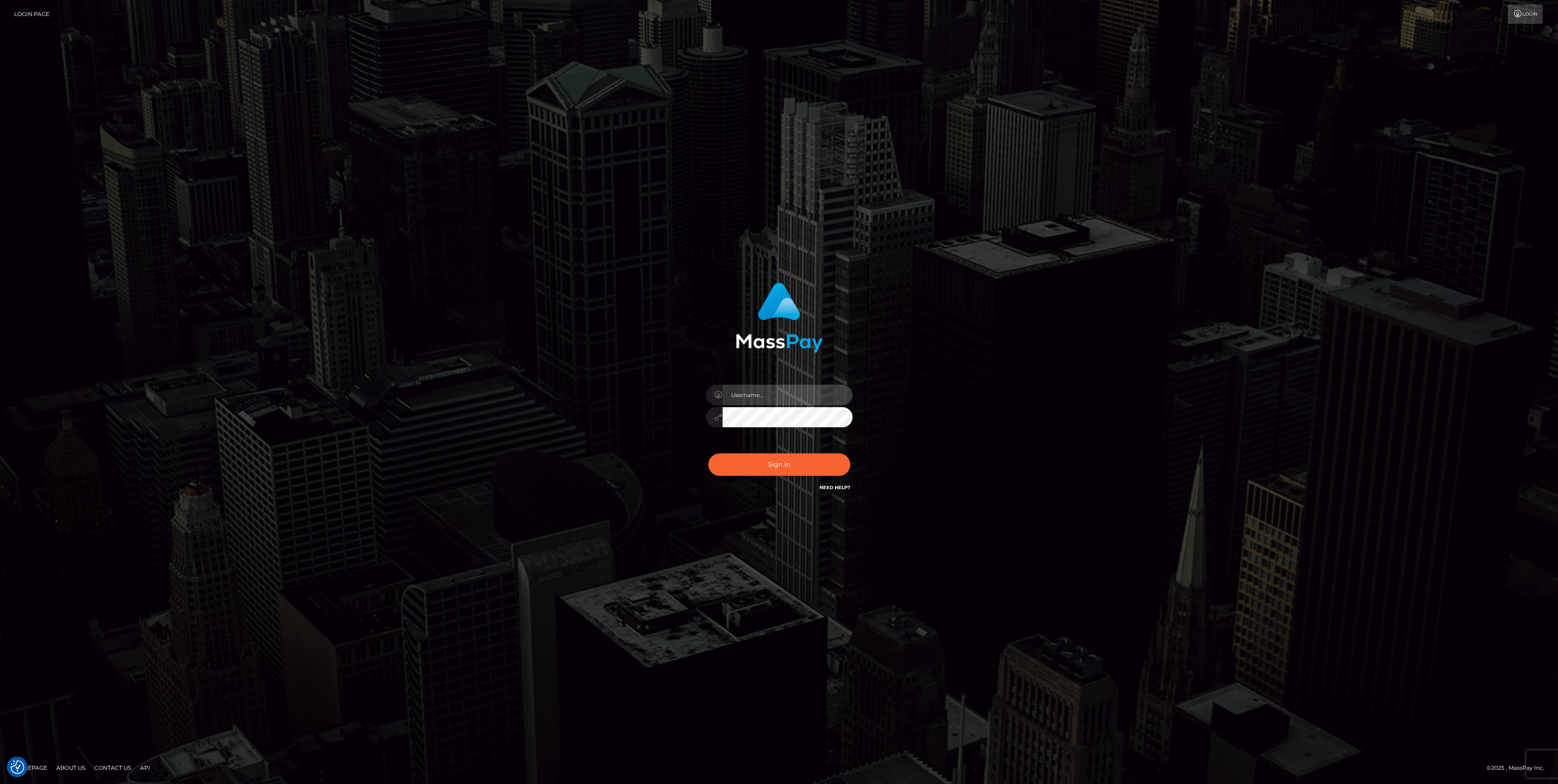
type input "bengreen"
click at [791, 470] on button "Sign in" at bounding box center [779, 464] width 142 height 22
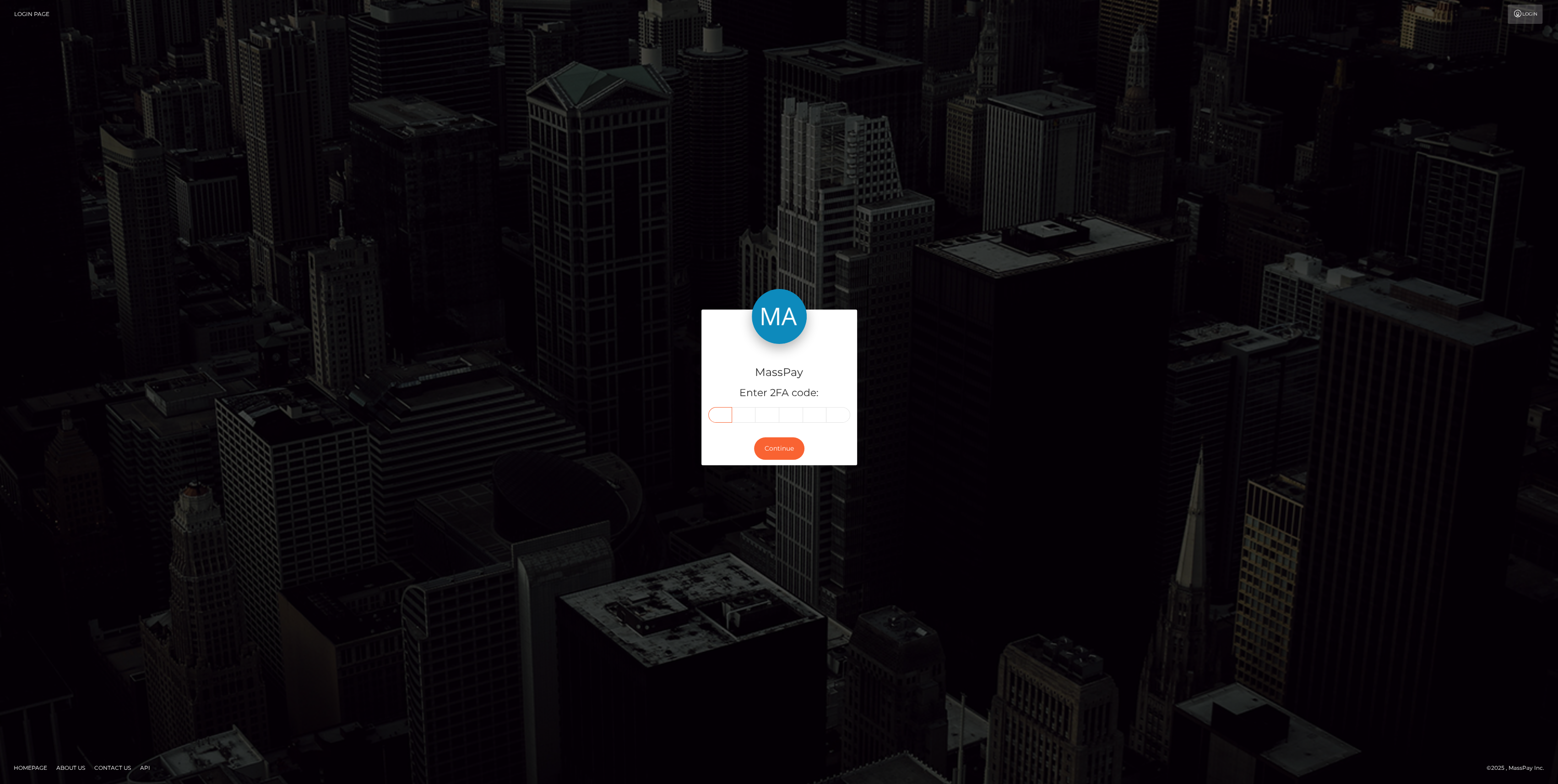
paste input "6"
type input "6"
type input "0"
type input "4"
type input "6"
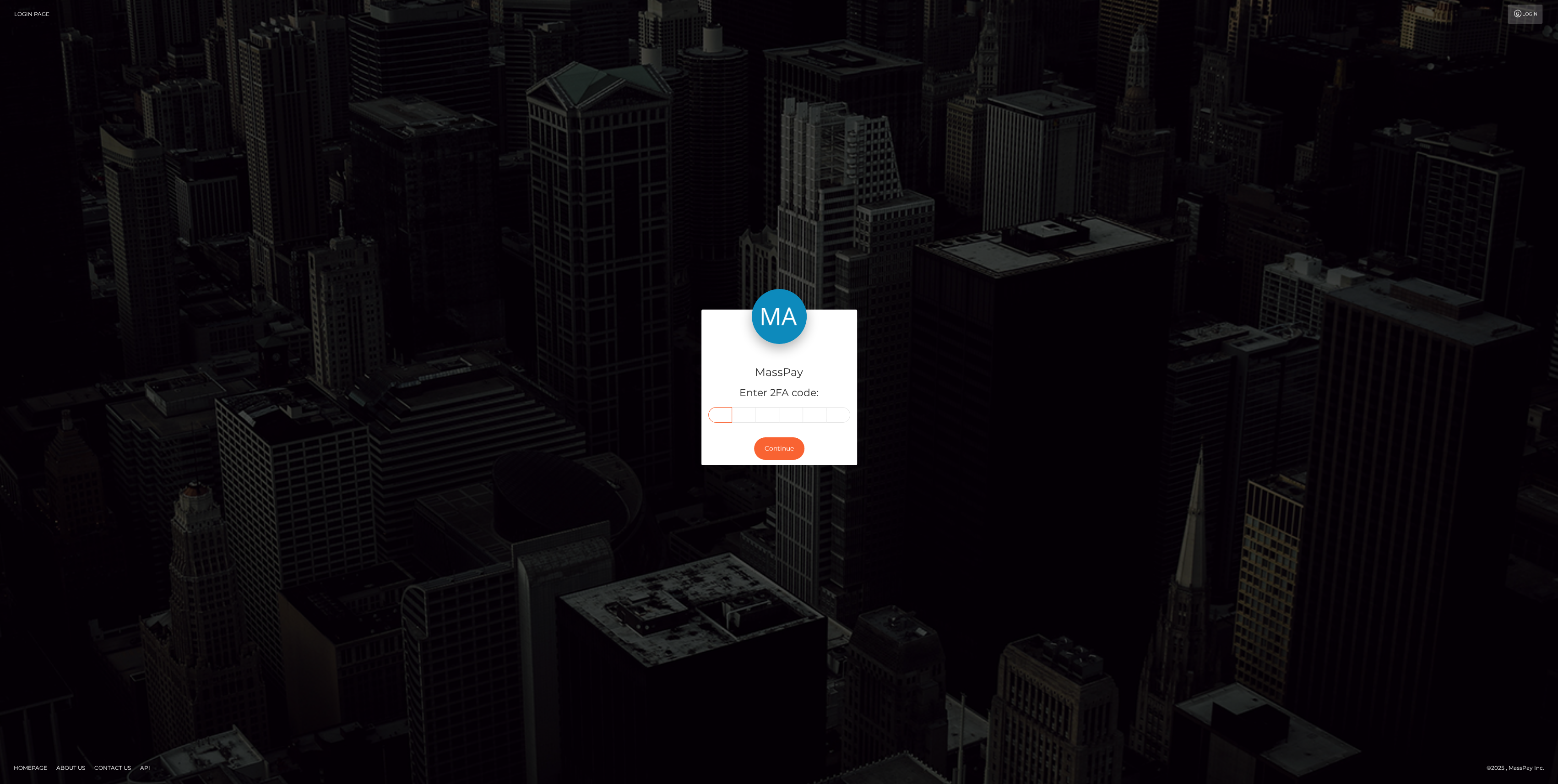
type input "7"
type input "3"
click at [766, 454] on button "Continue" at bounding box center [779, 448] width 50 height 22
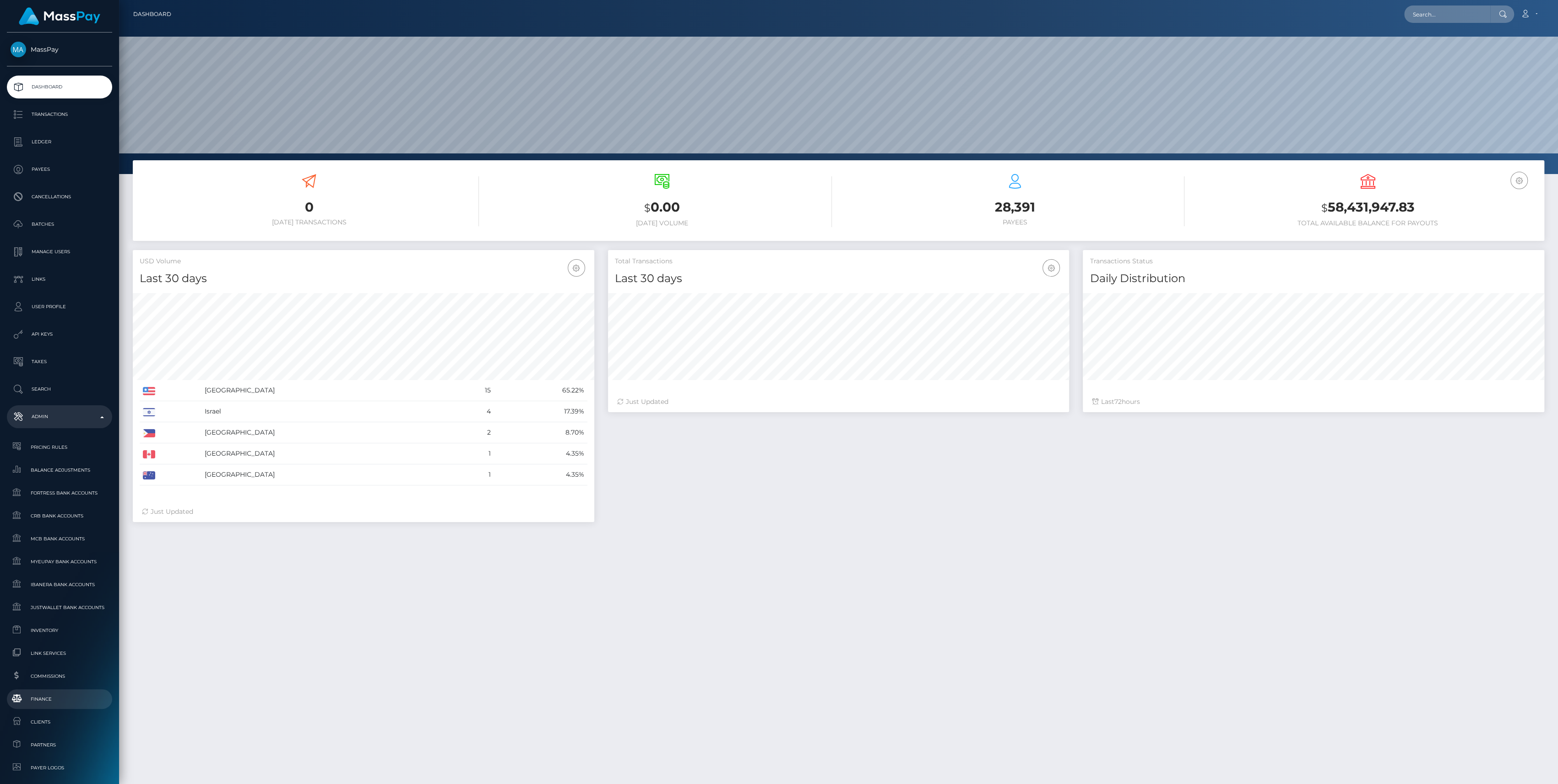
scroll to position [161, 462]
click at [41, 704] on span "Finance" at bounding box center [59, 698] width 98 height 10
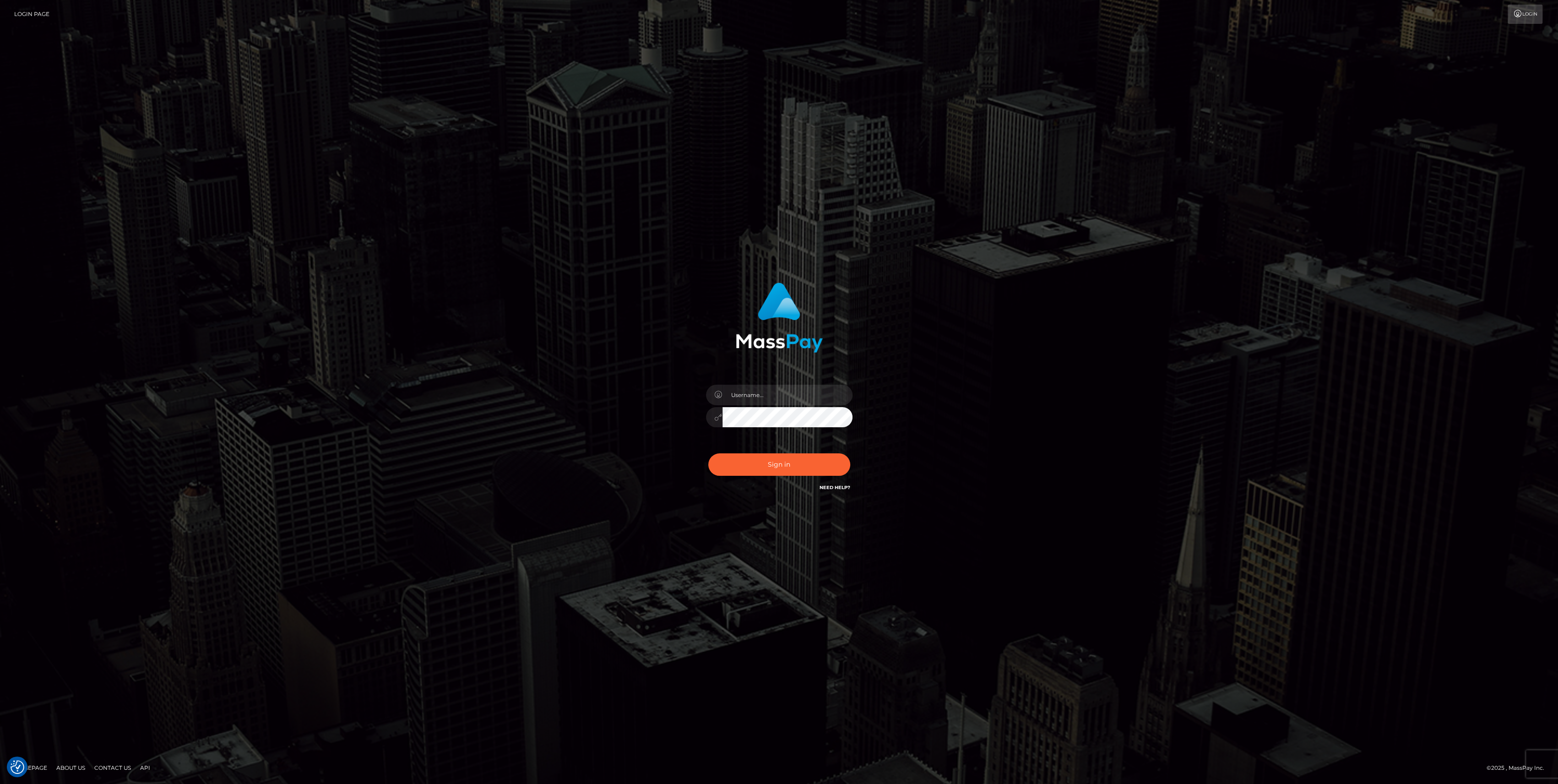
type input "bengreen"
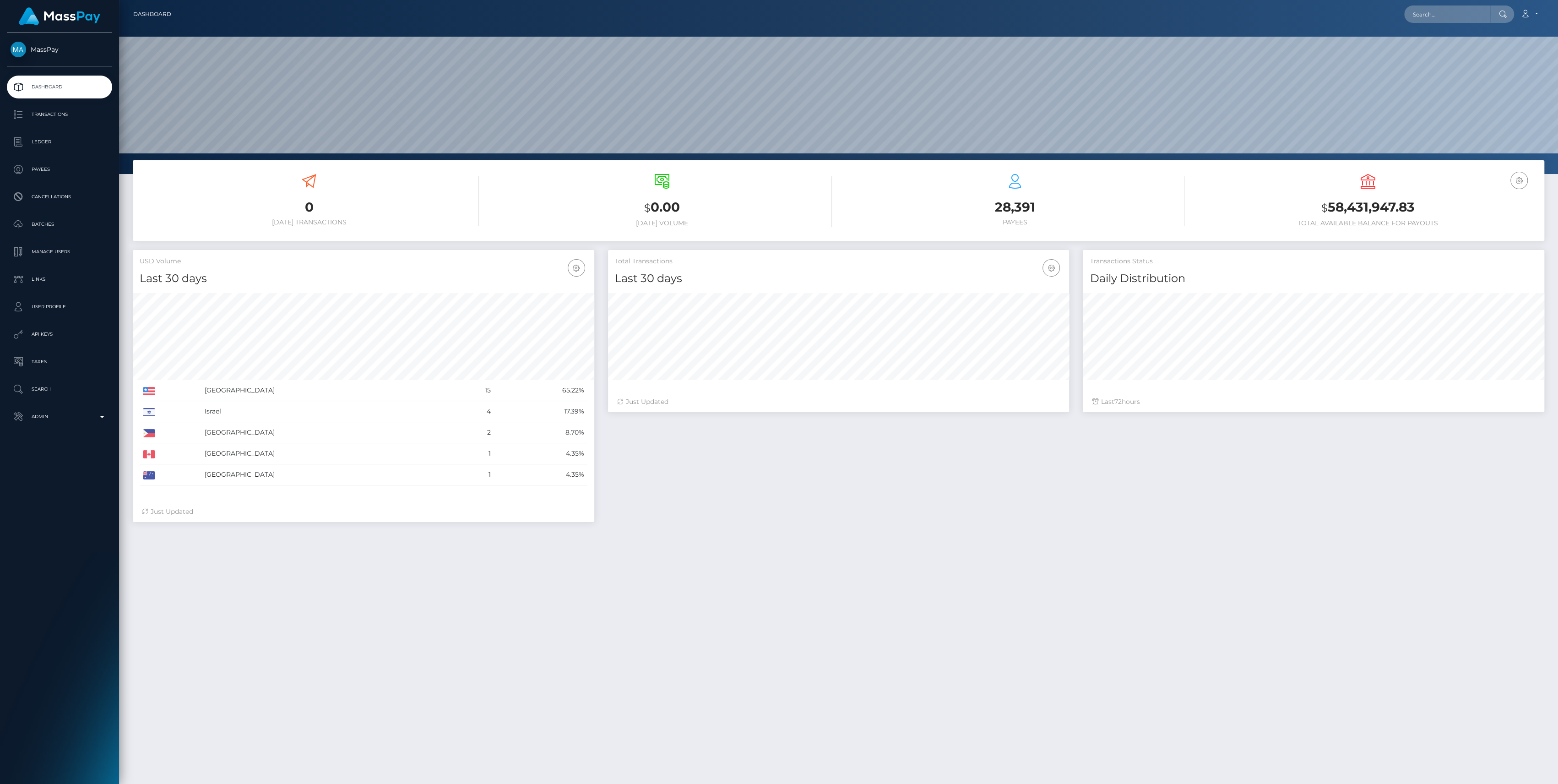
scroll to position [161, 462]
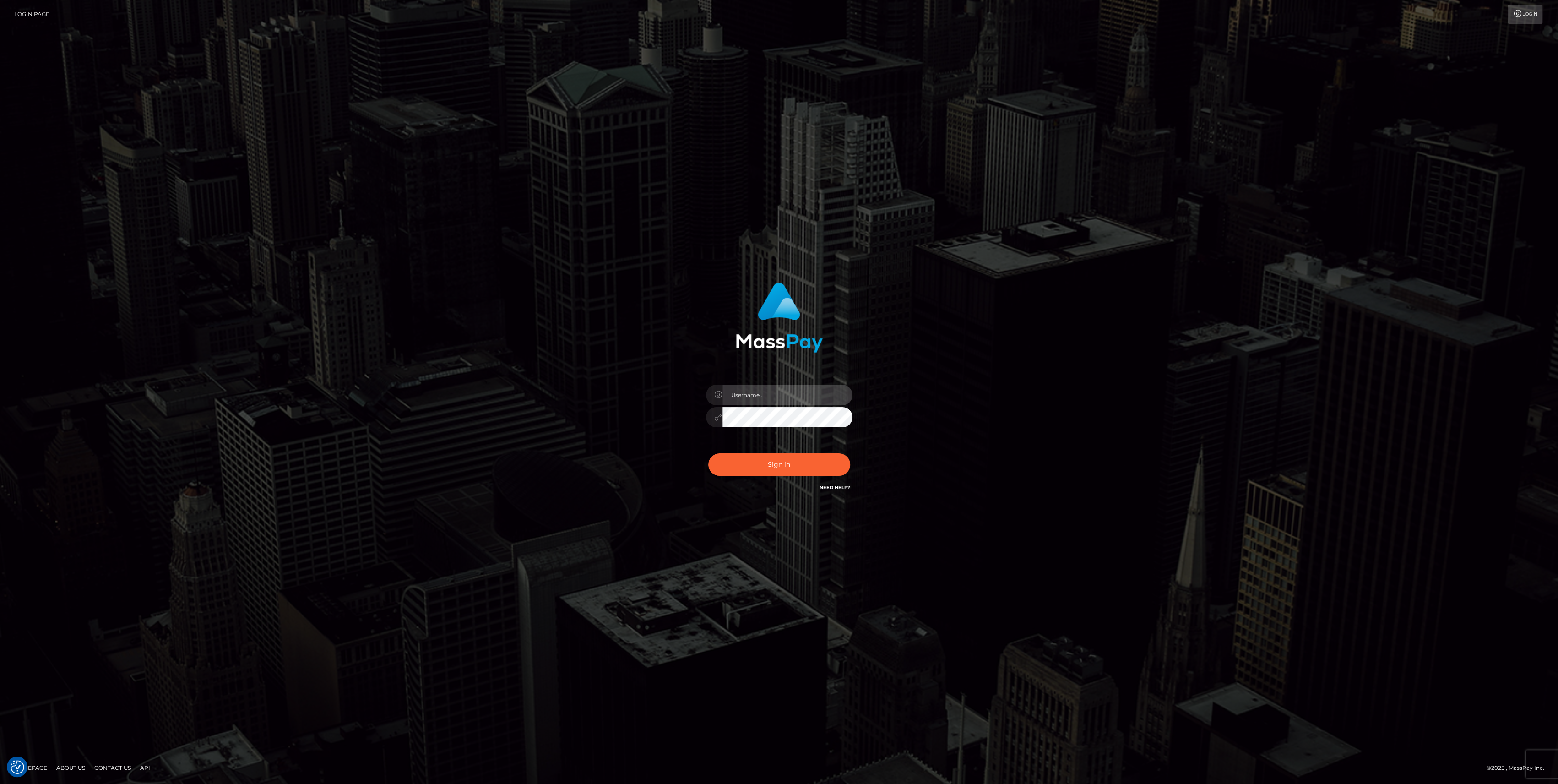
type input "bengreen"
drag, startPoint x: 760, startPoint y: 473, endPoint x: 772, endPoint y: 549, distance: 76.9
click at [772, 549] on div "bengreen Sign in" at bounding box center [779, 392] width 1558 height 370
click at [775, 475] on button "Sign in" at bounding box center [779, 464] width 142 height 22
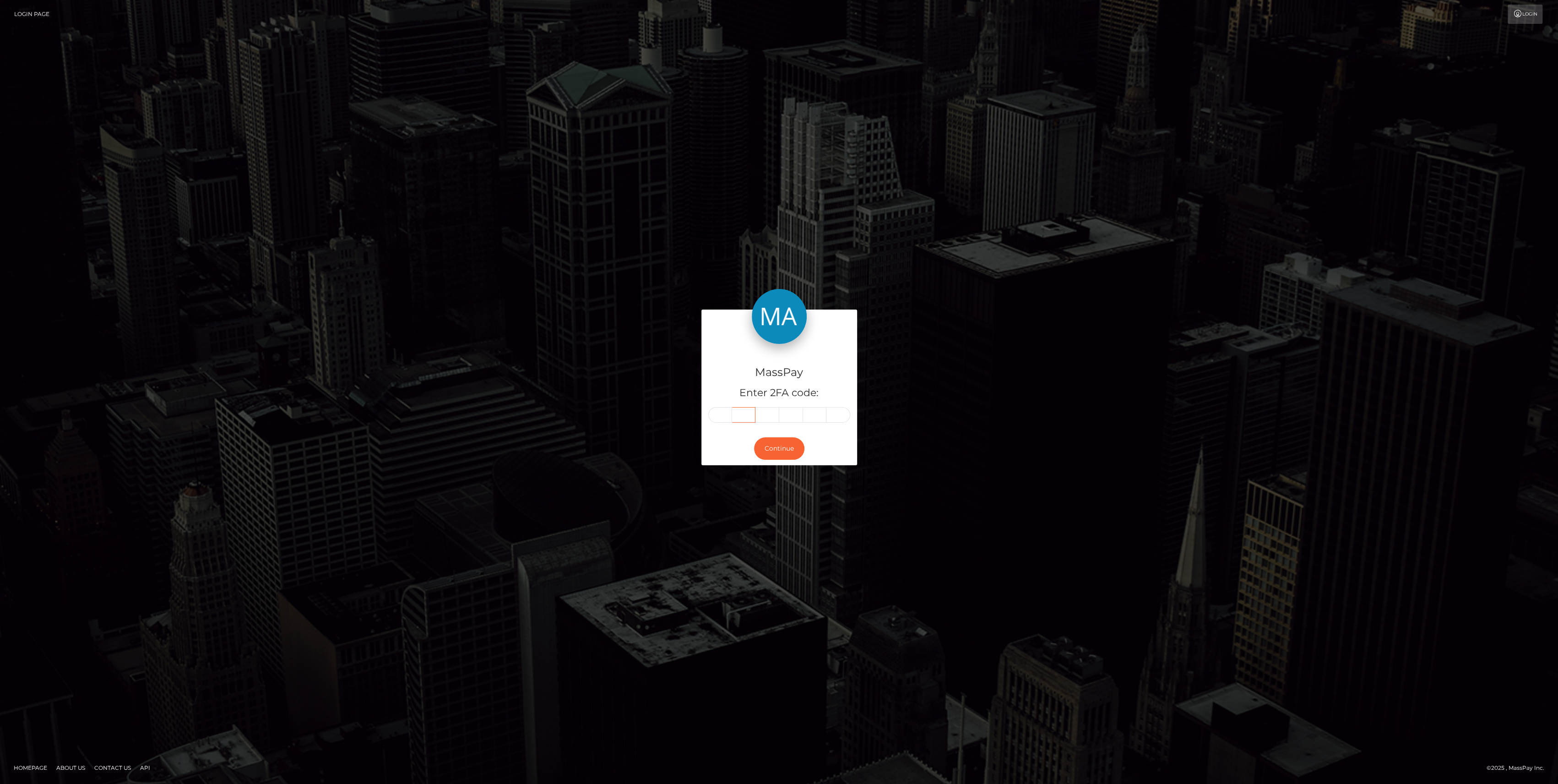
click at [747, 420] on input "text" at bounding box center [744, 415] width 24 height 15
click at [721, 420] on input "text" at bounding box center [720, 415] width 24 height 15
paste input "7"
type input "7"
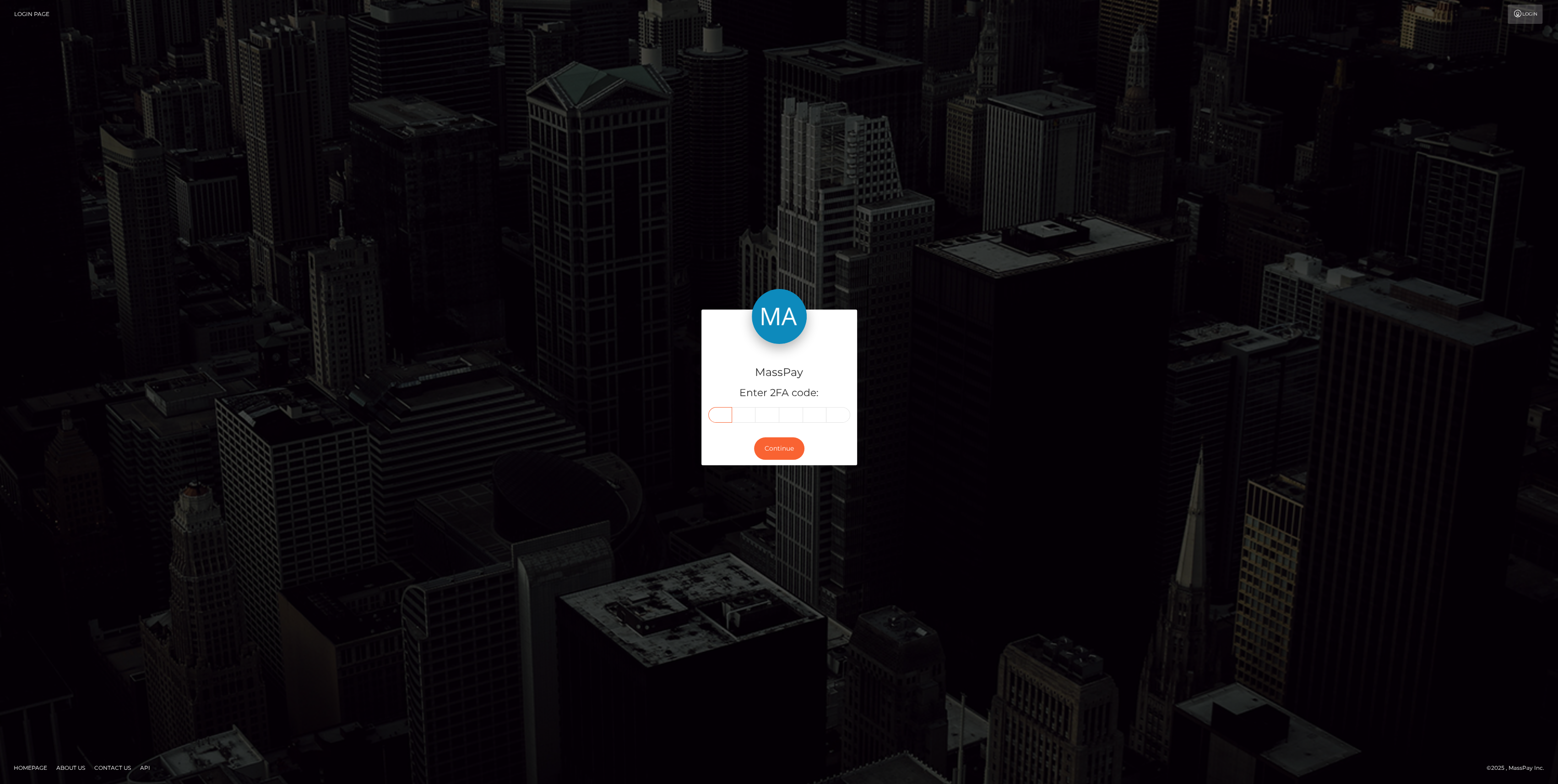
type input "7"
type input "2"
type input "5"
click at [772, 450] on button "Continue" at bounding box center [779, 448] width 50 height 22
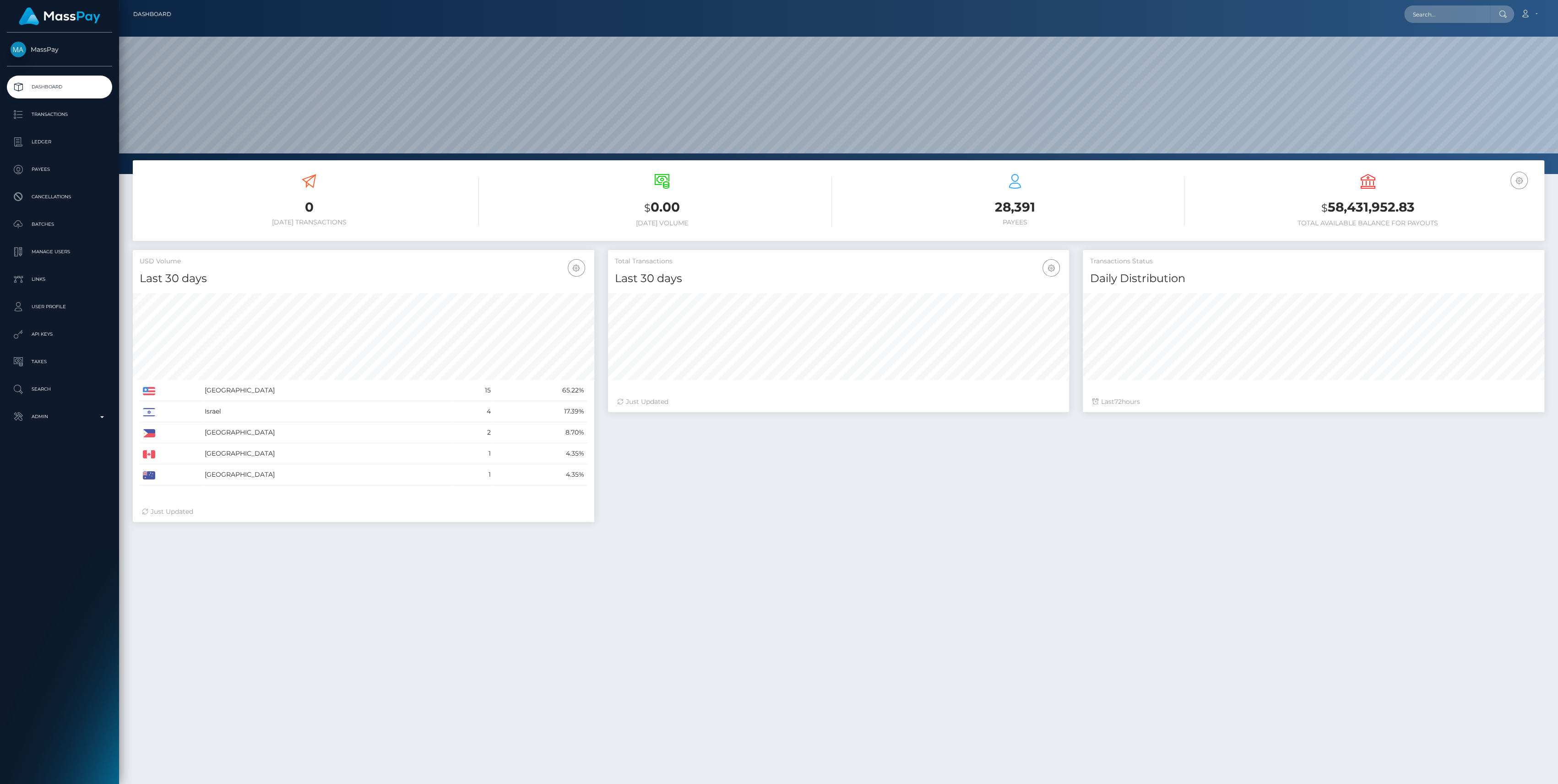
scroll to position [161, 462]
